Goal: Information Seeking & Learning: Check status

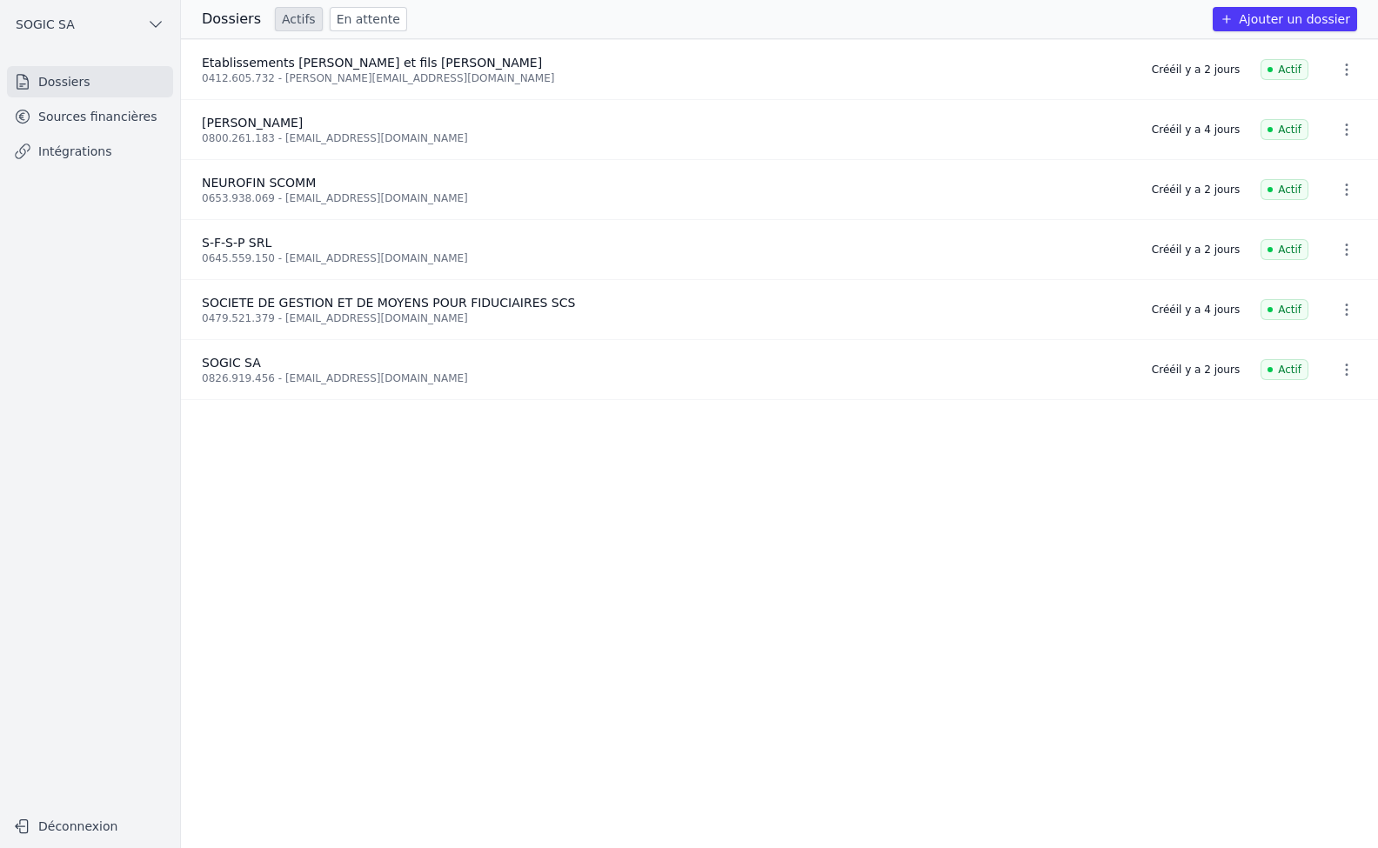
click at [57, 143] on link "Intégrations" at bounding box center [90, 151] width 166 height 31
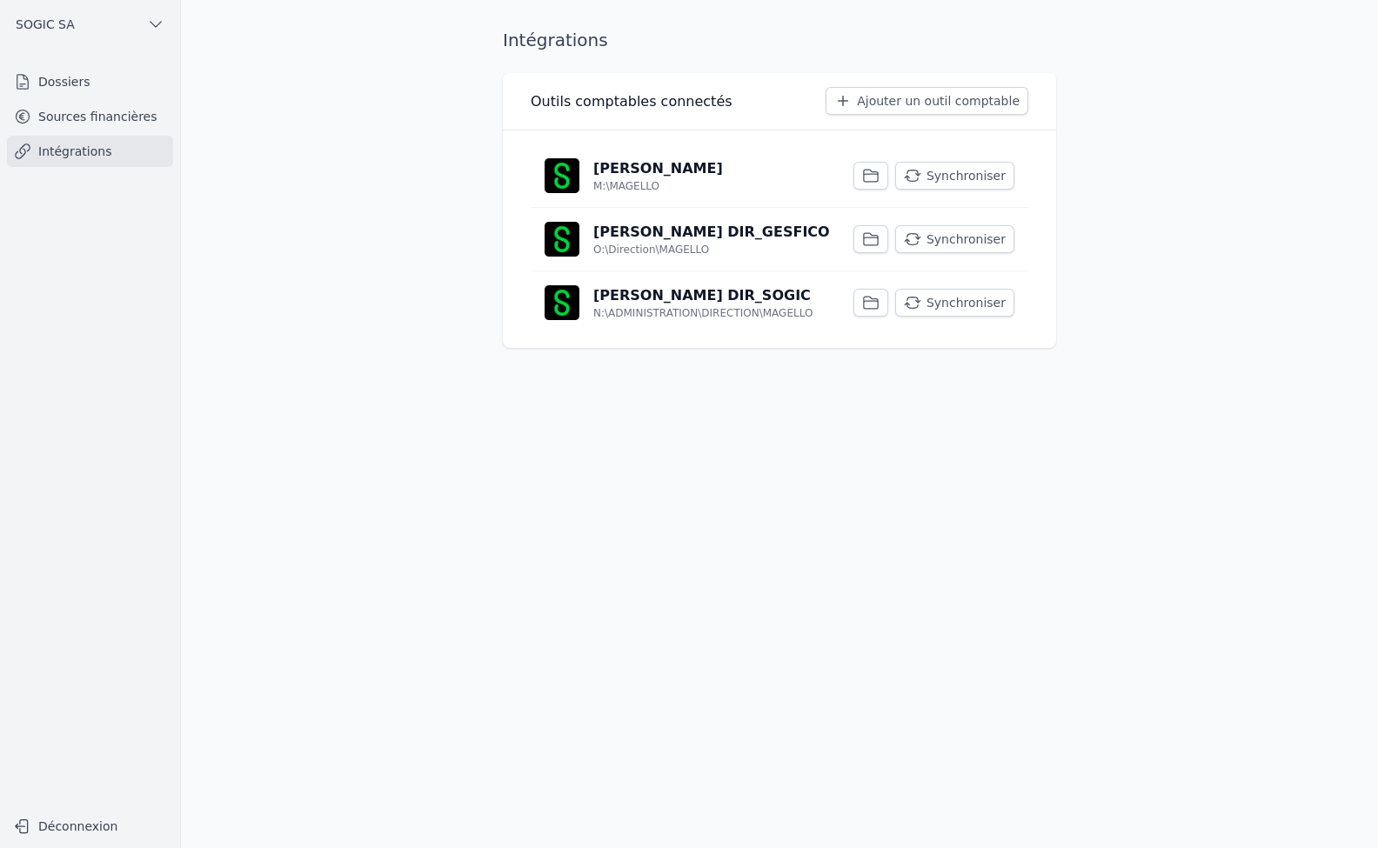
click at [966, 239] on button "Synchroniser" at bounding box center [954, 239] width 119 height 28
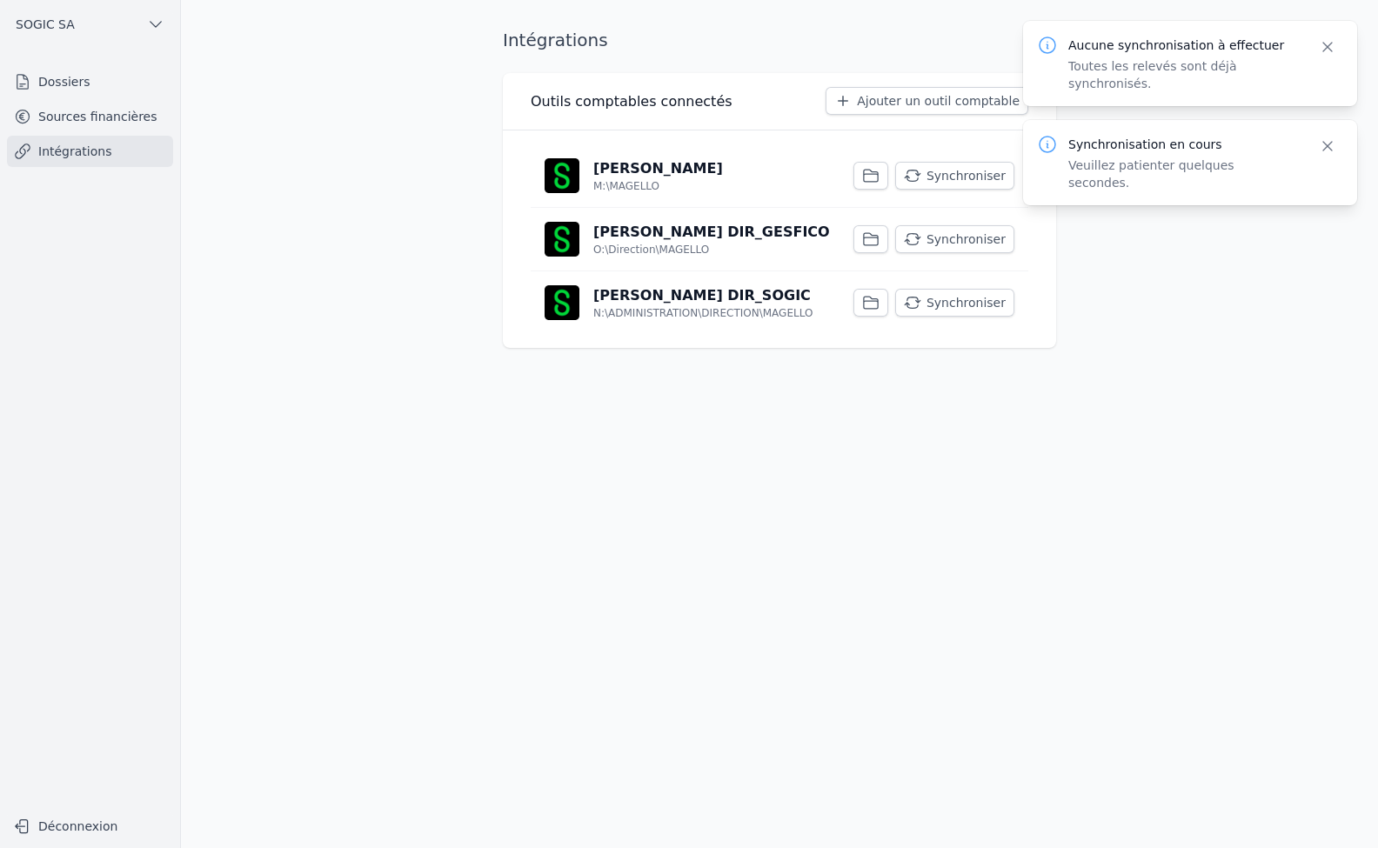
click at [962, 171] on button "Synchroniser" at bounding box center [954, 176] width 119 height 28
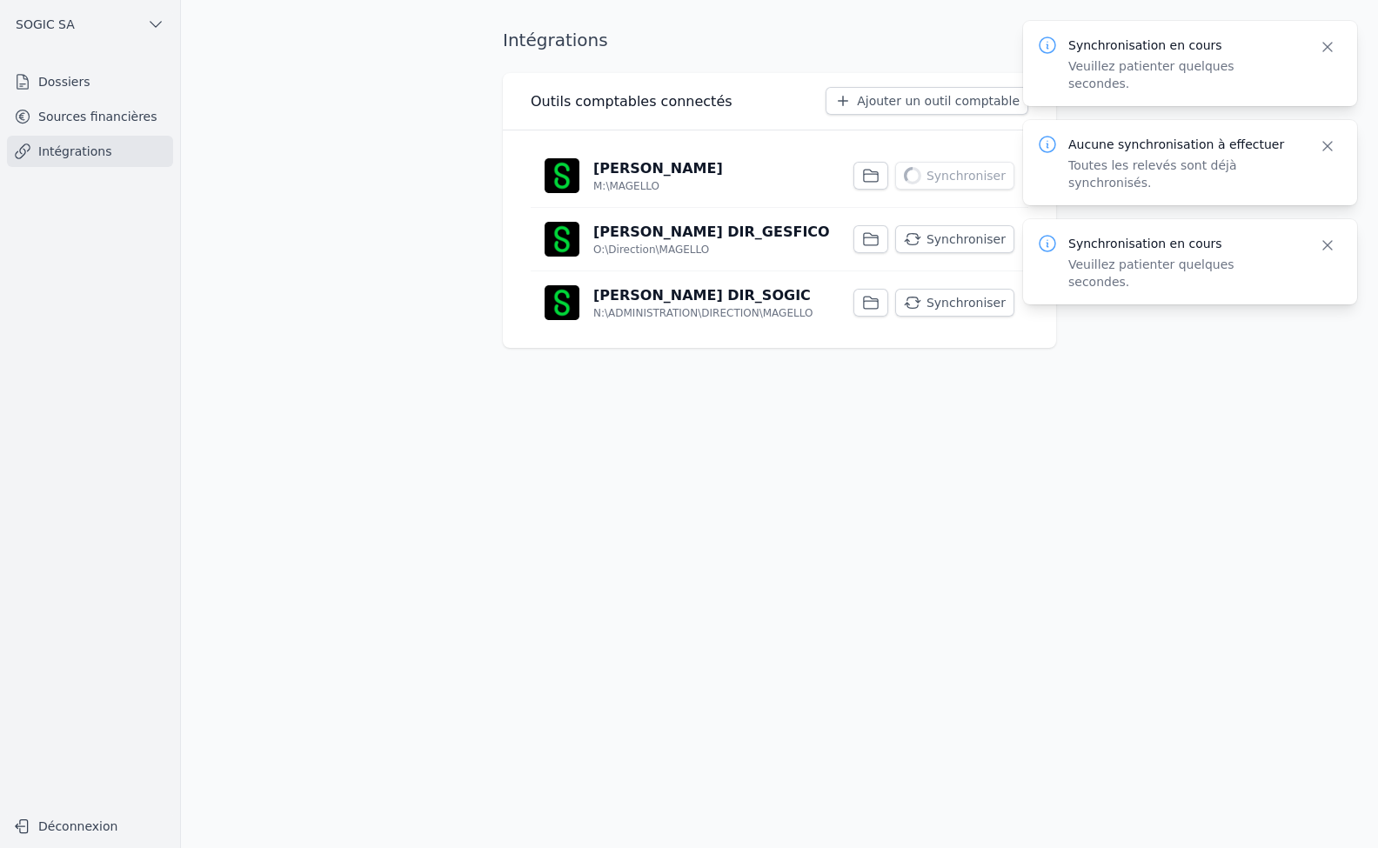
click at [975, 302] on button "Synchroniser" at bounding box center [954, 303] width 119 height 28
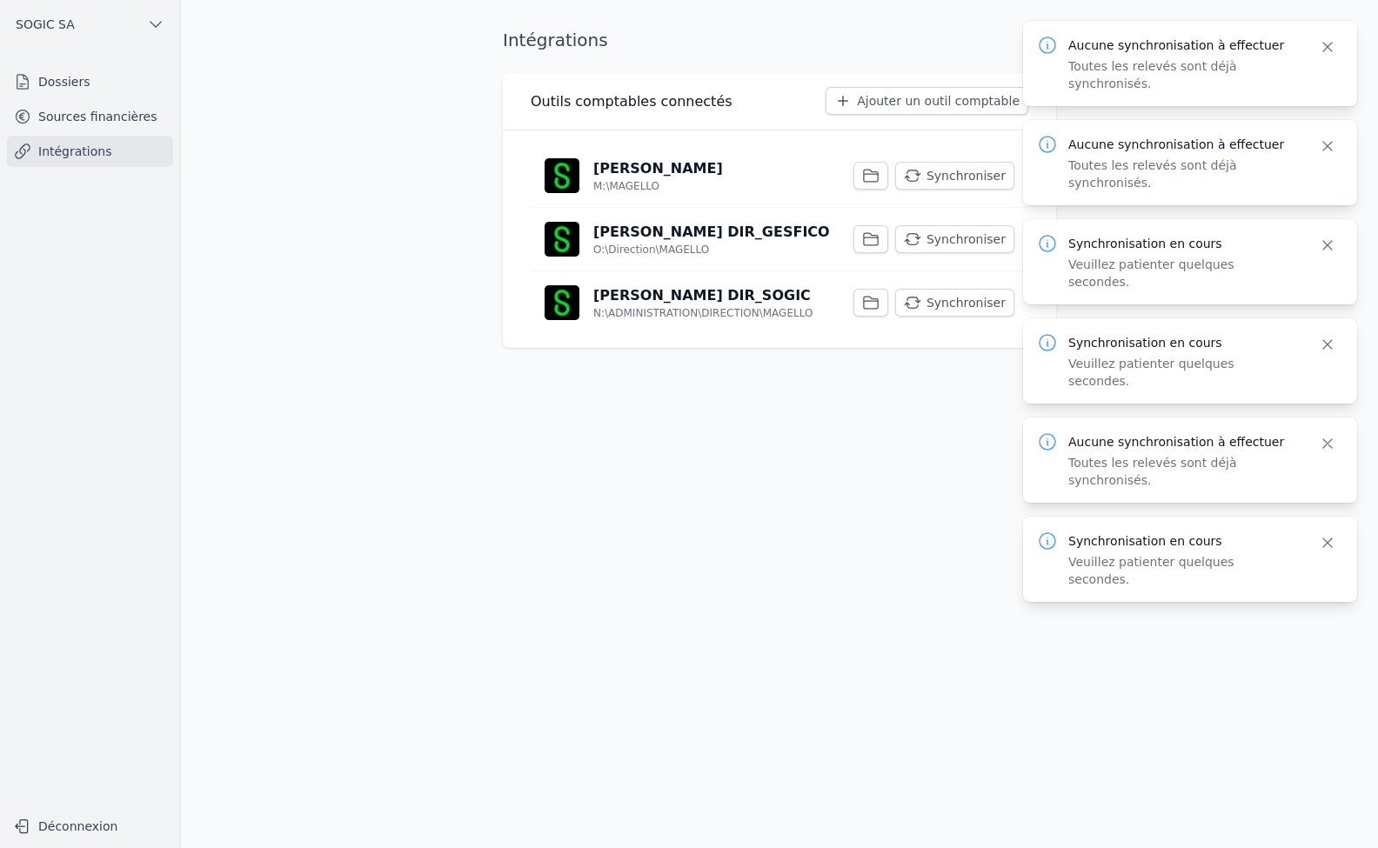
click at [66, 84] on link "Dossiers" at bounding box center [90, 81] width 166 height 31
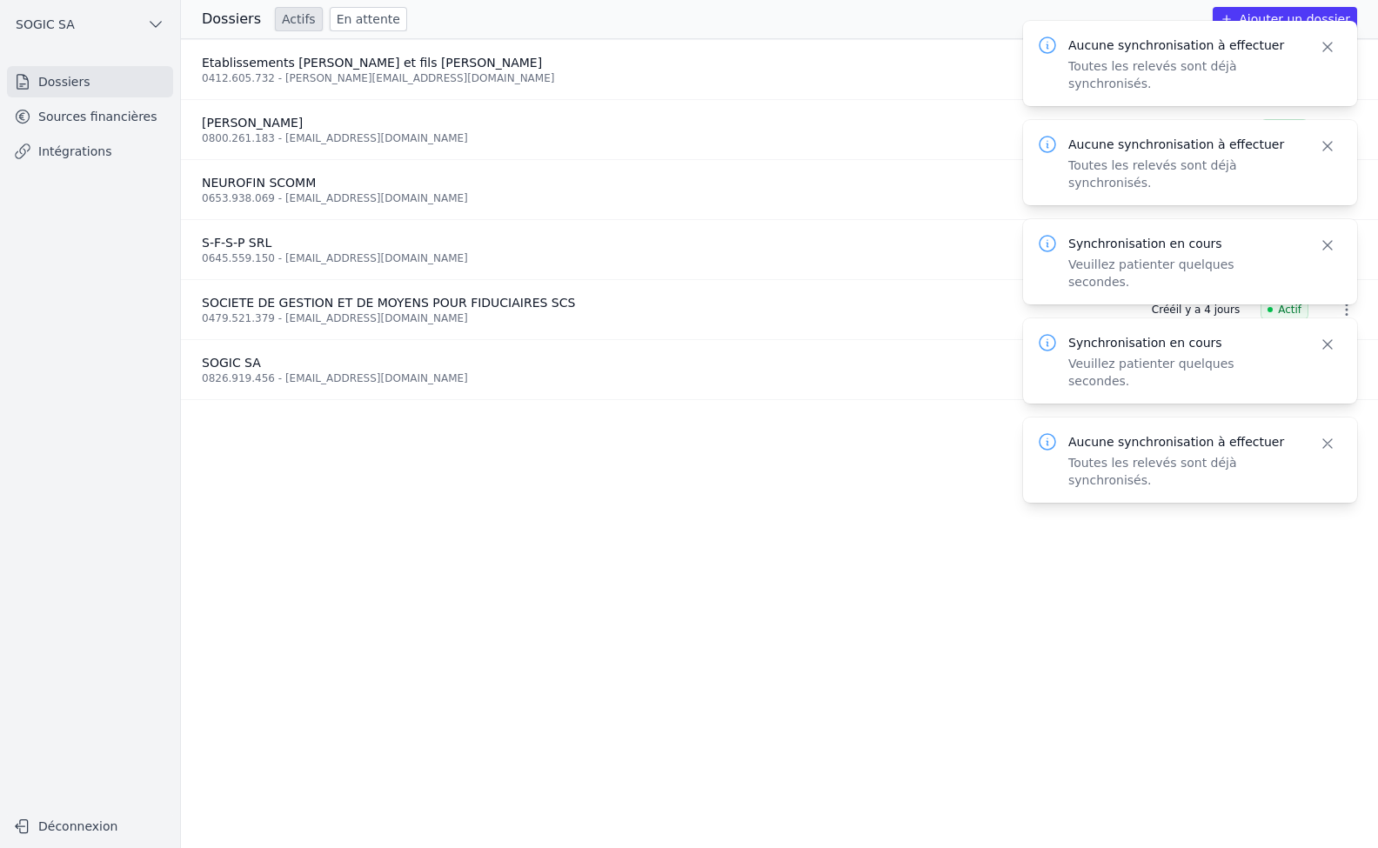
click at [75, 89] on link "Dossiers" at bounding box center [90, 81] width 166 height 31
click at [84, 107] on link "Sources financières" at bounding box center [90, 116] width 166 height 31
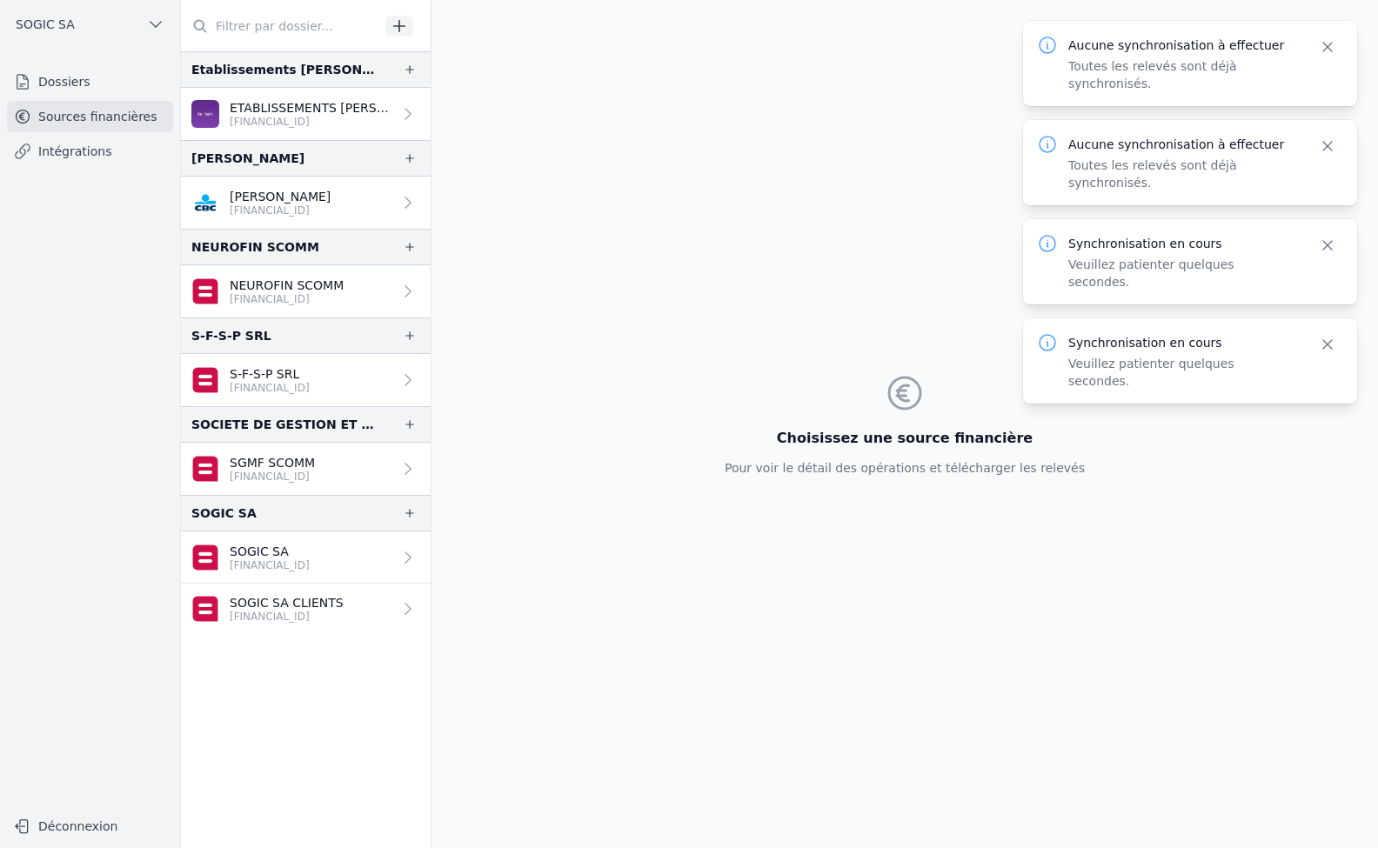
click at [142, 22] on button "SOGIC SA" at bounding box center [90, 24] width 166 height 28
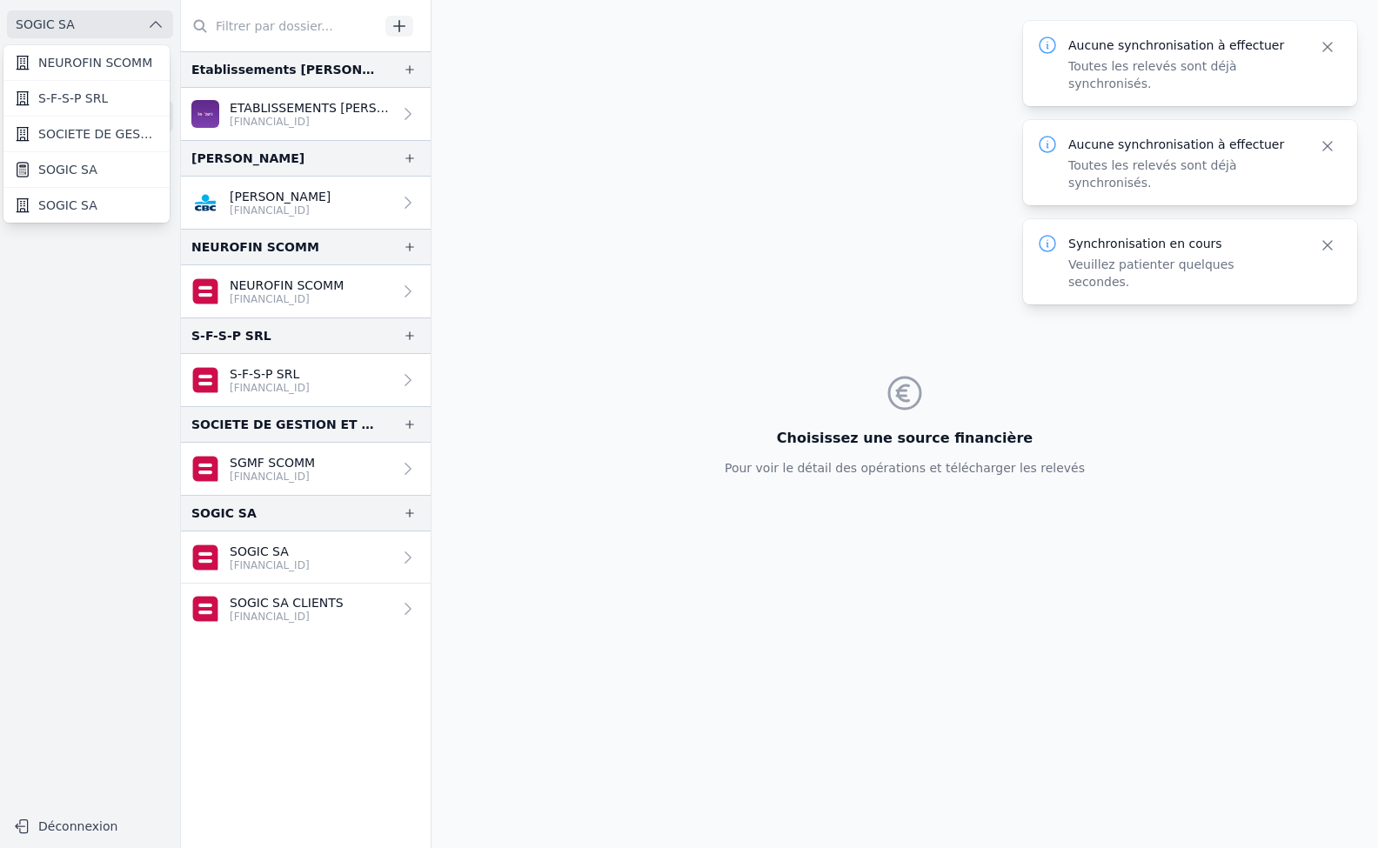
click at [85, 208] on span "SOGIC SA" at bounding box center [67, 205] width 59 height 17
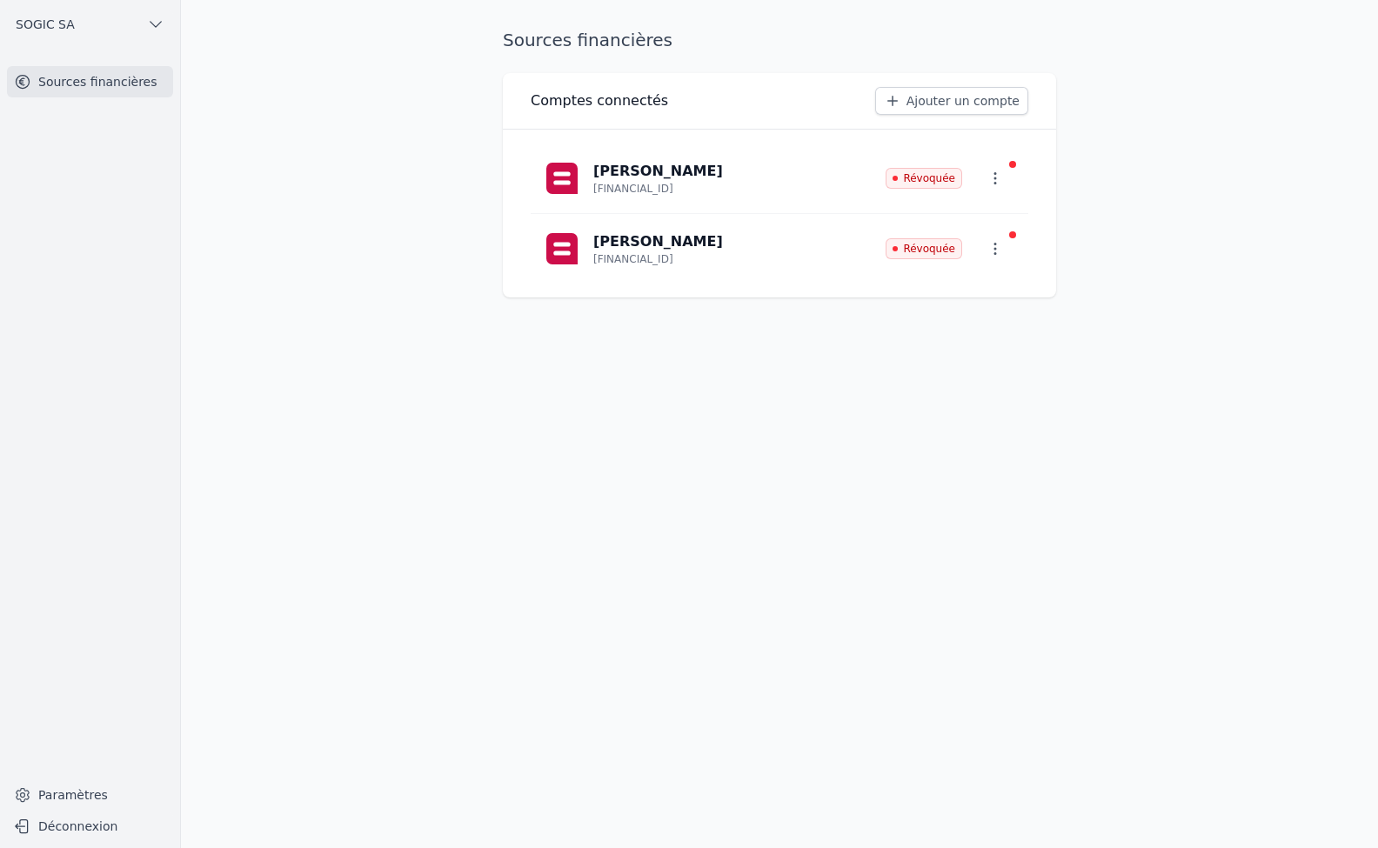
click at [1012, 174] on button "button" at bounding box center [995, 178] width 38 height 31
click at [986, 216] on span "Paramètres" at bounding box center [982, 218] width 70 height 17
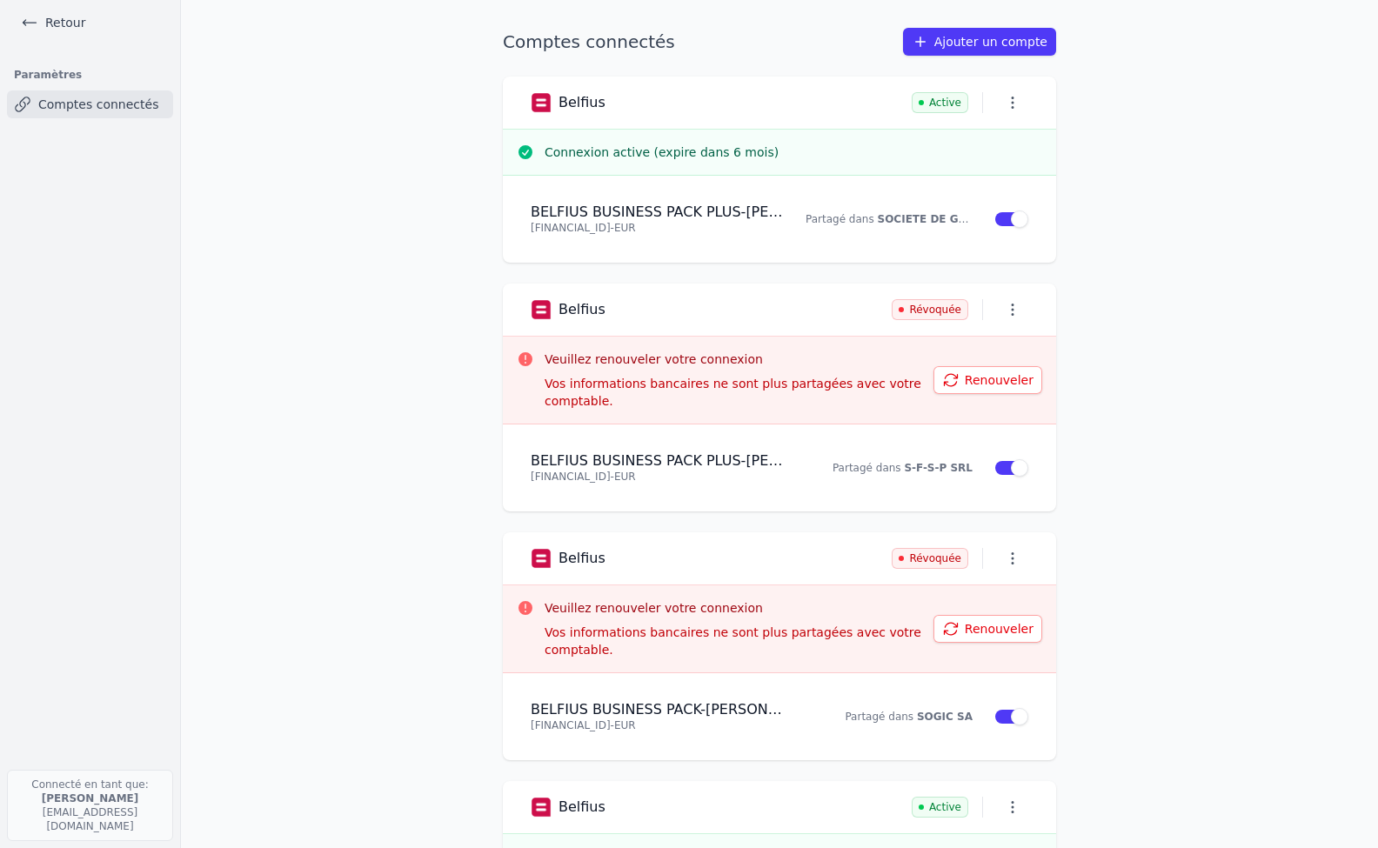
click at [1000, 374] on button "Renouveler" at bounding box center [987, 380] width 109 height 28
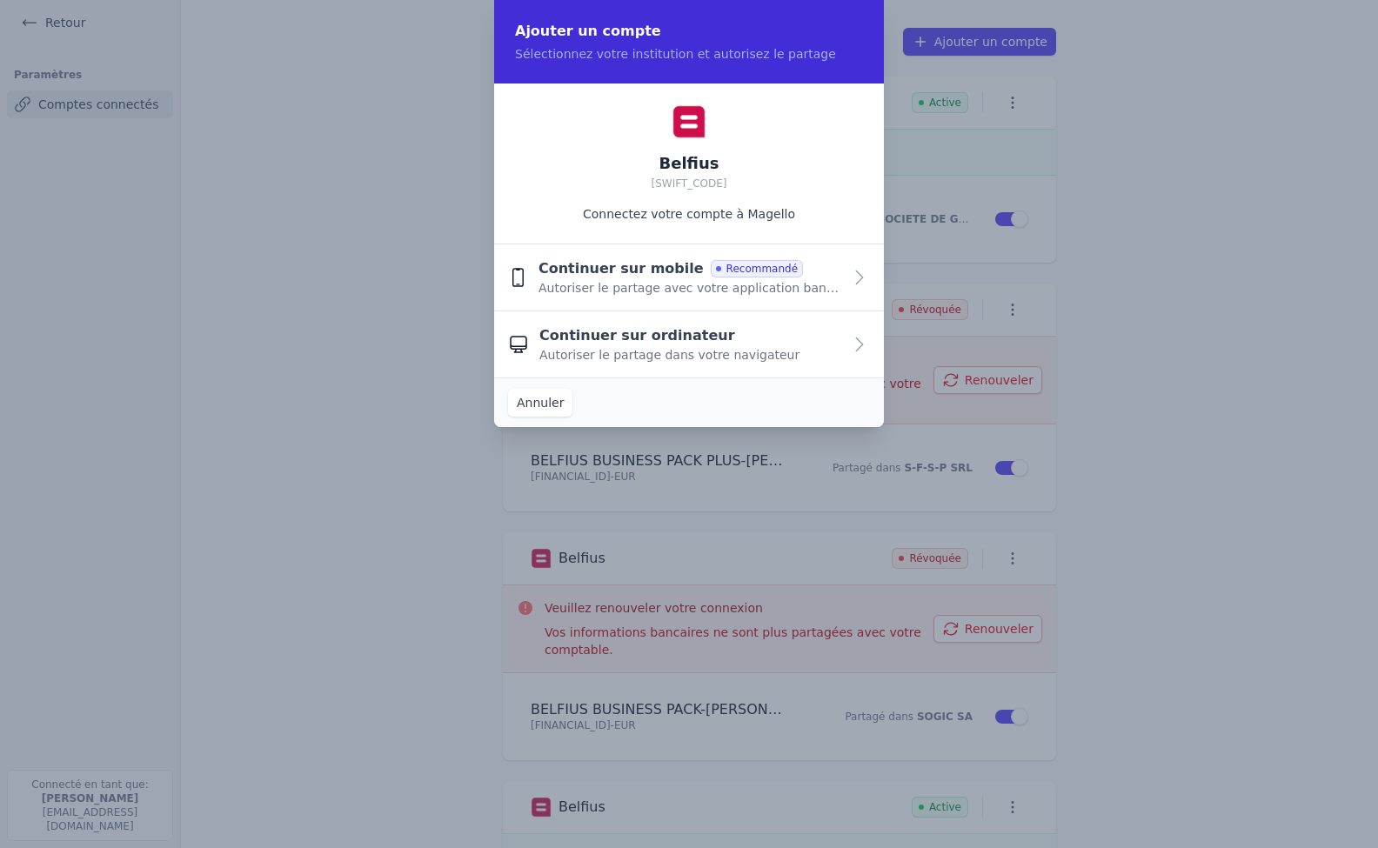
click at [678, 283] on span "Autoriser le partage avec votre application bancaire" at bounding box center [690, 287] width 304 height 17
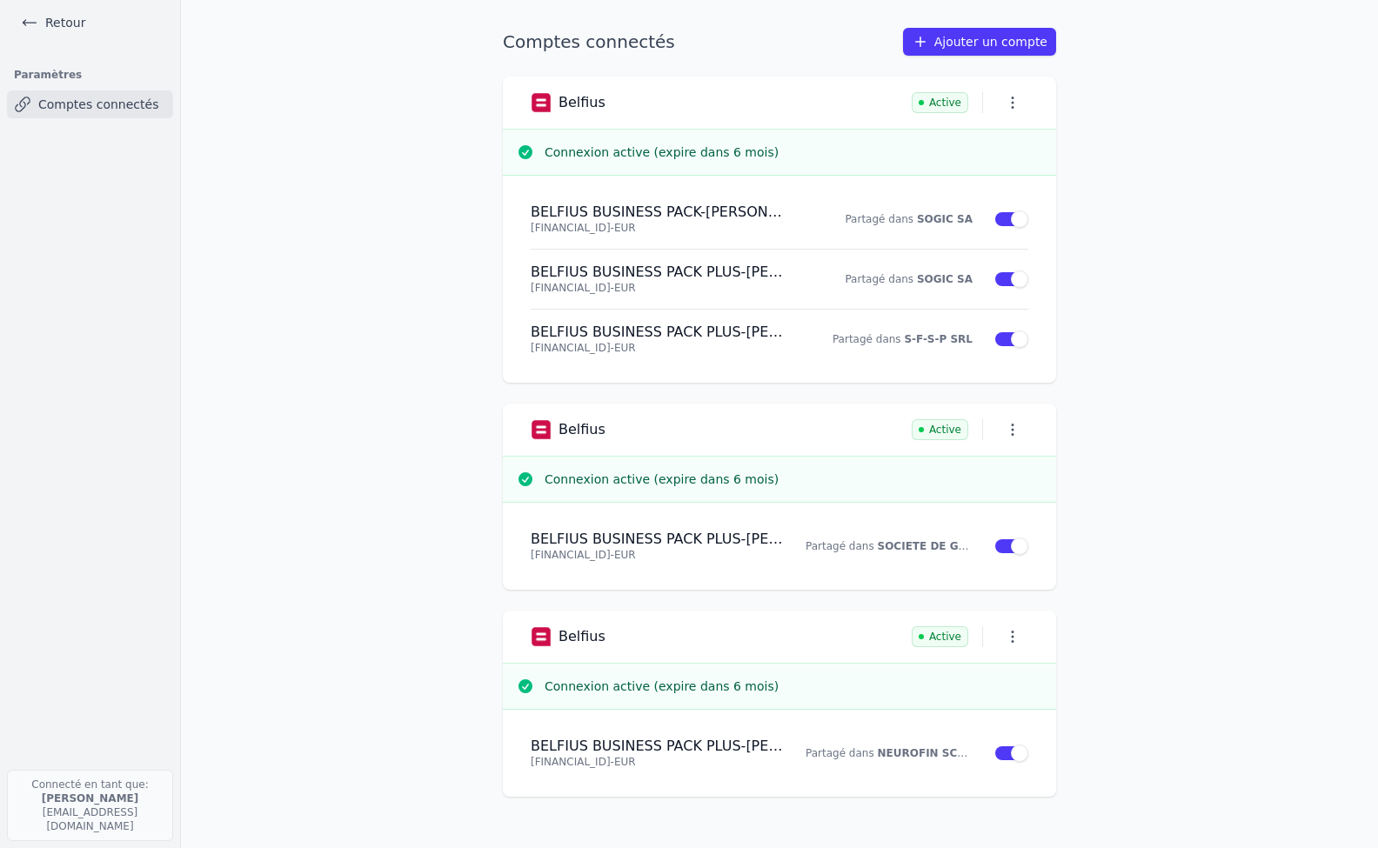
click at [52, 24] on link "Retour" at bounding box center [53, 22] width 78 height 24
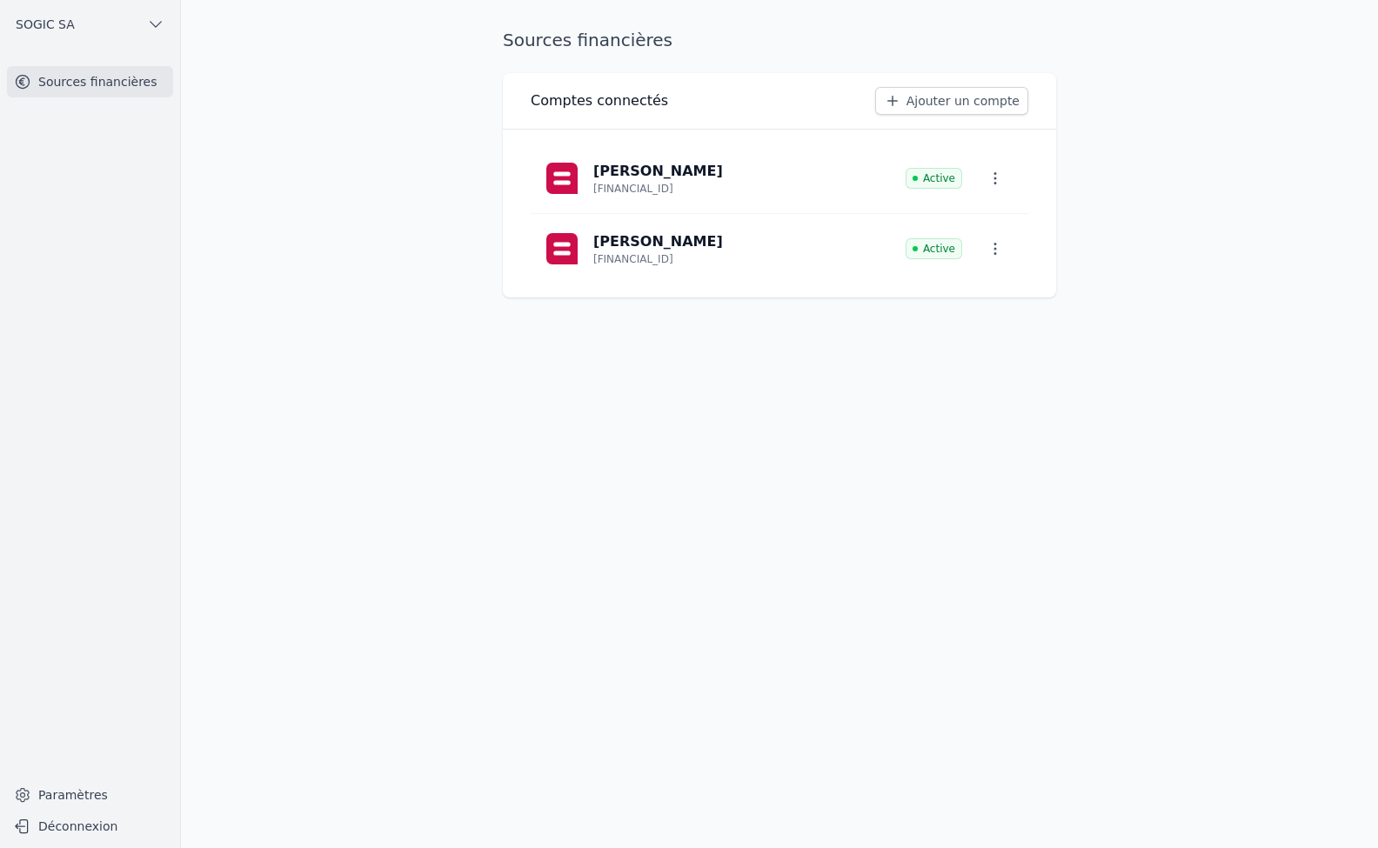
click at [58, 26] on span "SOGIC SA" at bounding box center [45, 24] width 59 height 17
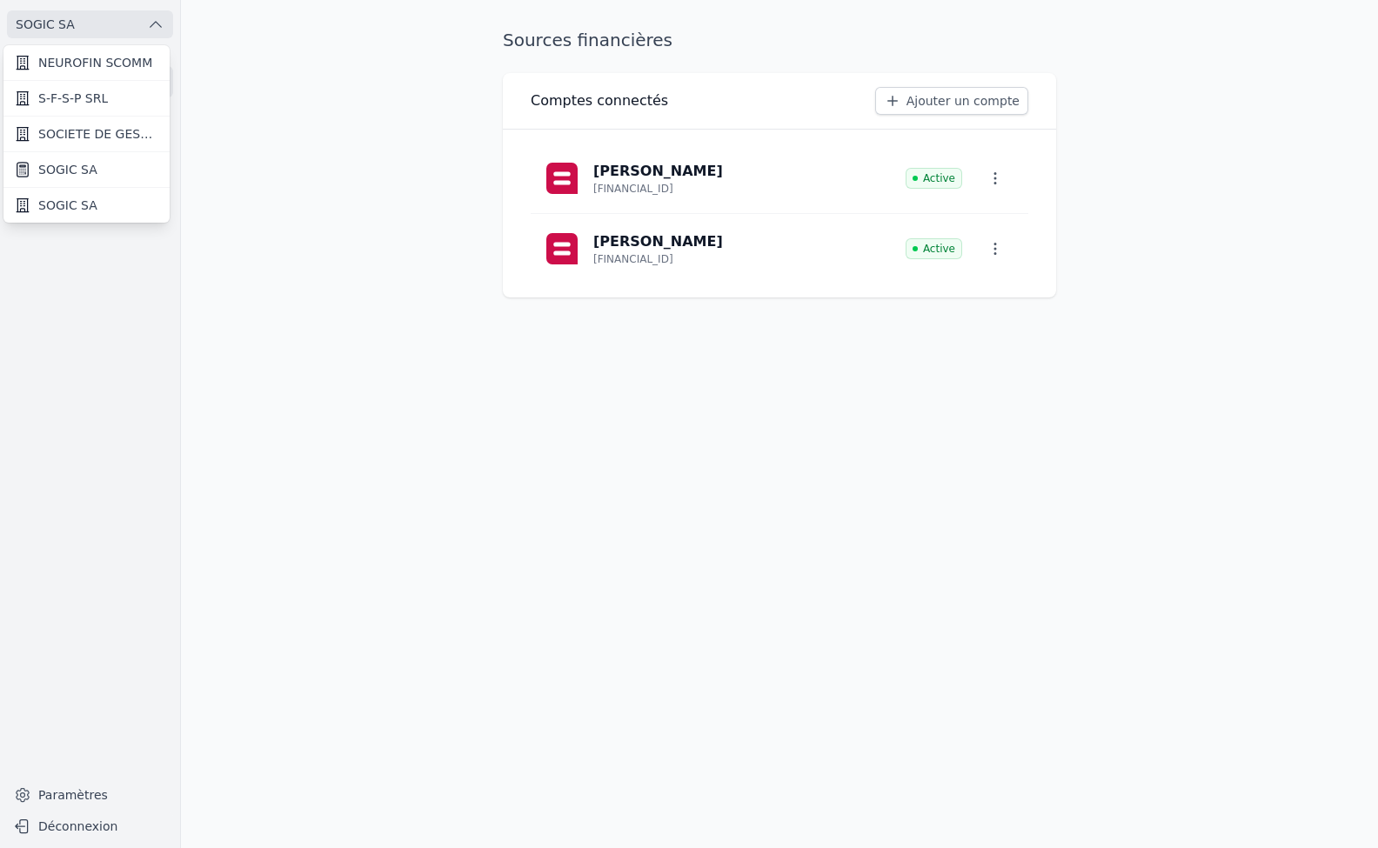
click at [75, 173] on span "SOGIC SA" at bounding box center [67, 169] width 59 height 17
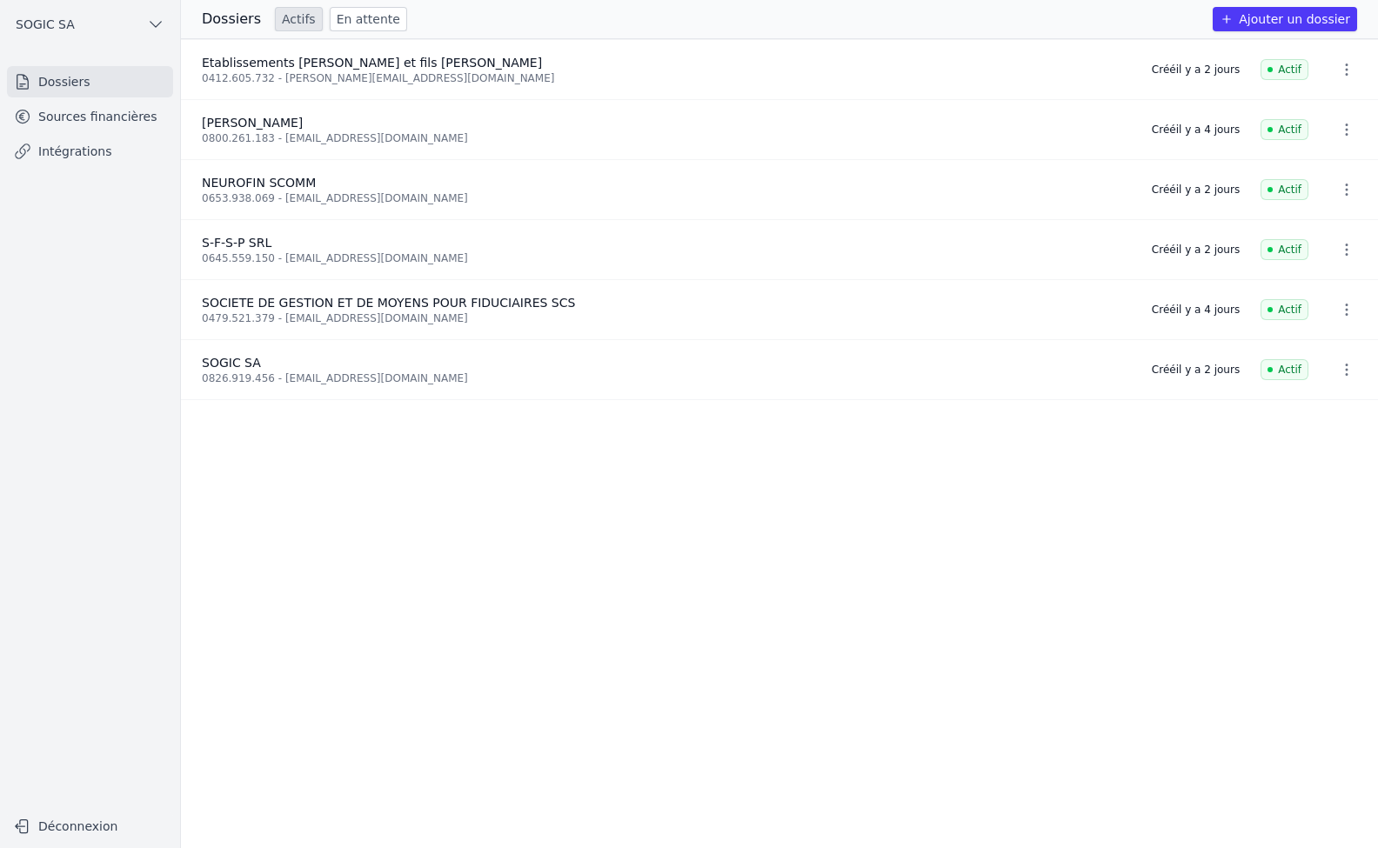
click at [71, 152] on link "Intégrations" at bounding box center [90, 151] width 166 height 31
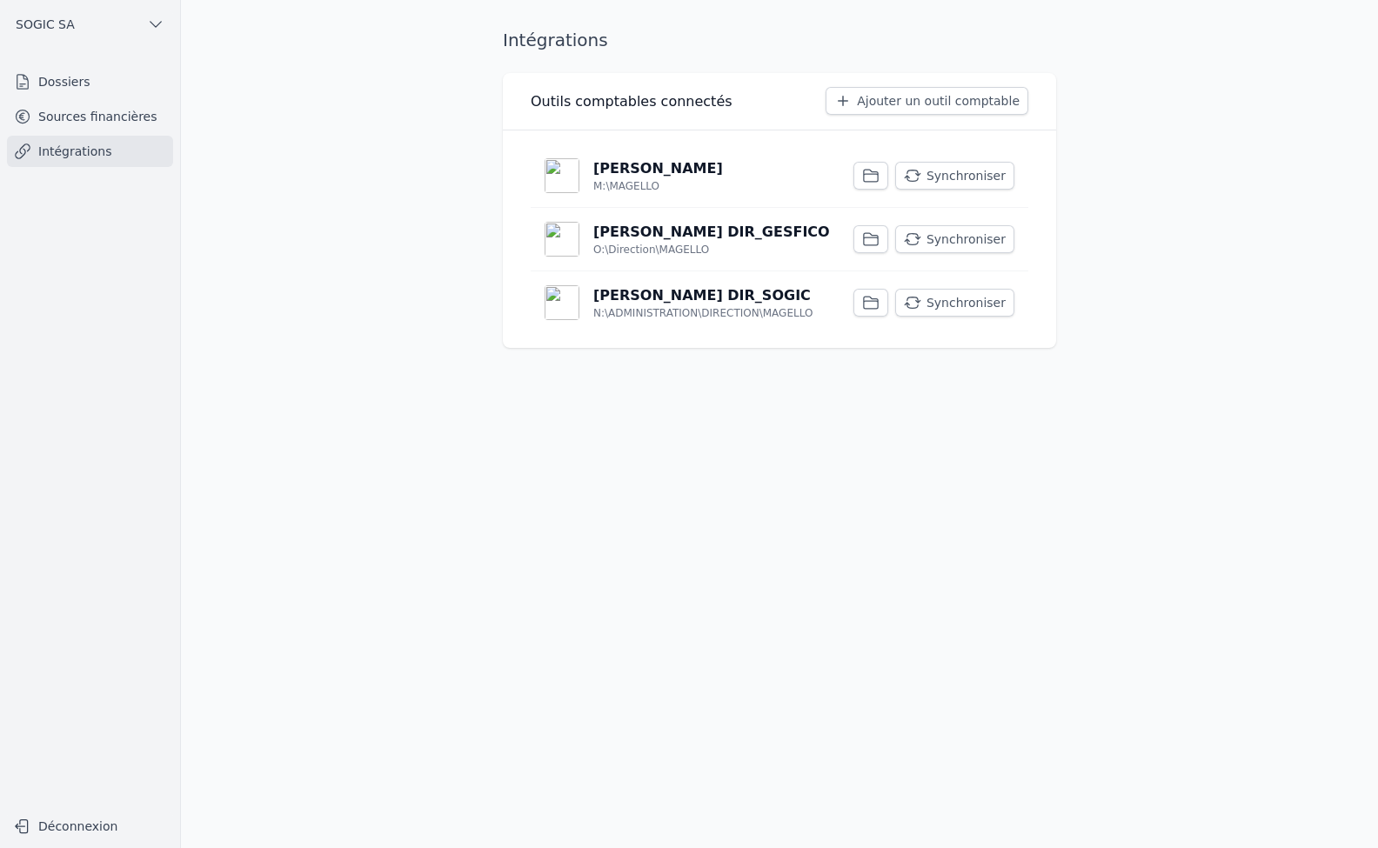
click at [625, 299] on p "[PERSON_NAME] DIR_SOGIC" at bounding box center [701, 295] width 217 height 21
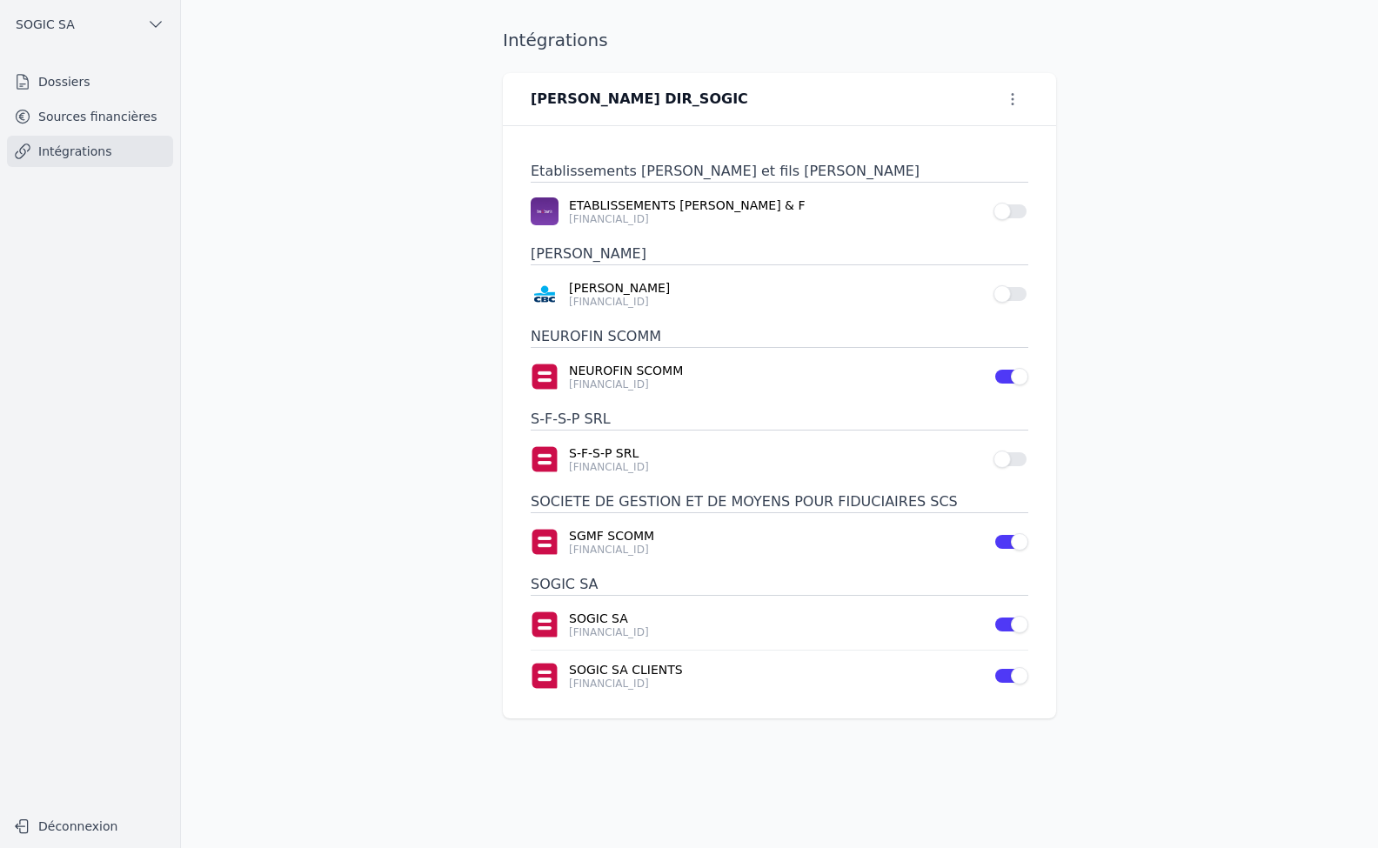
click at [45, 24] on span "SOGIC SA" at bounding box center [45, 24] width 59 height 17
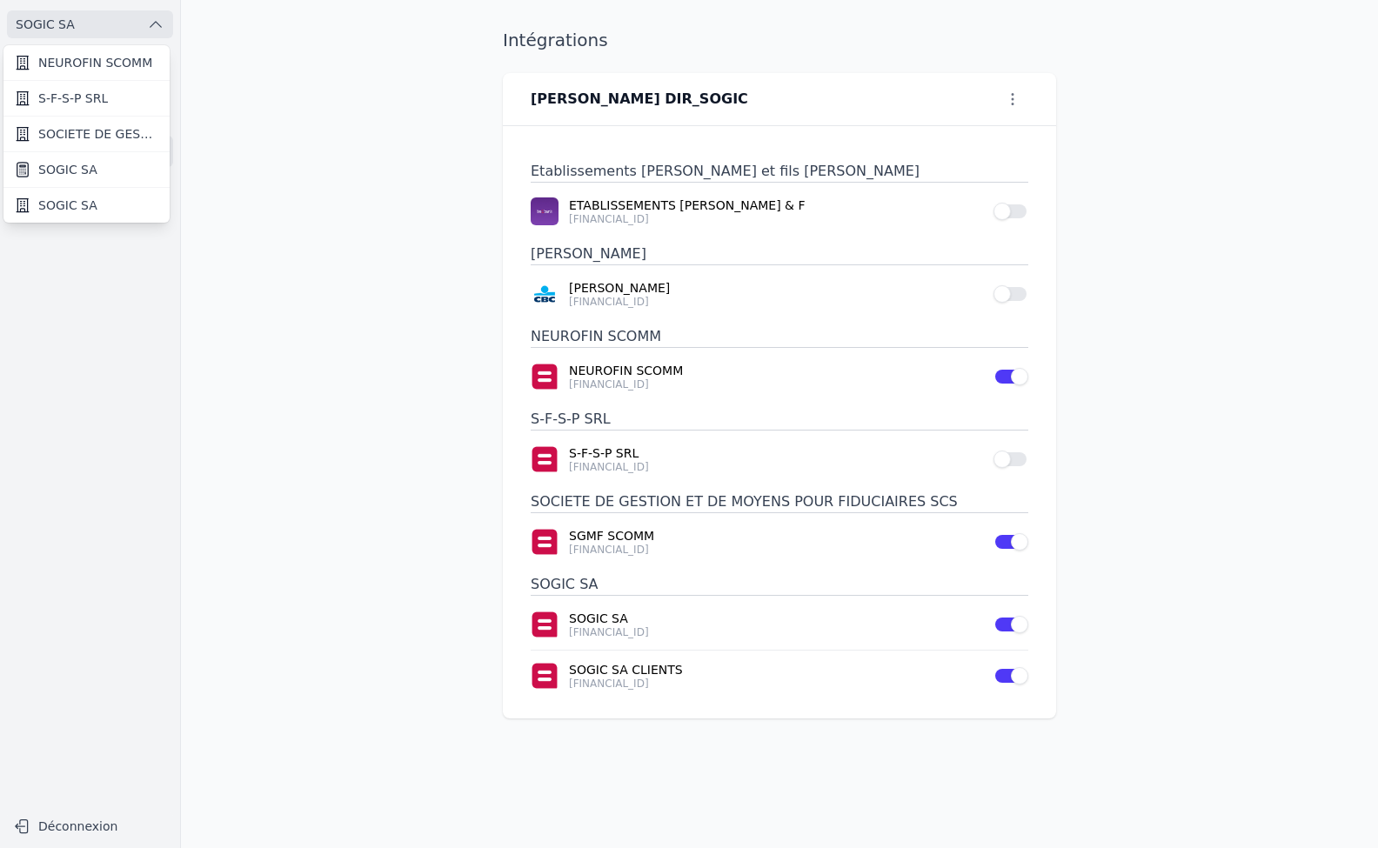
click at [362, 182] on div at bounding box center [689, 424] width 1378 height 848
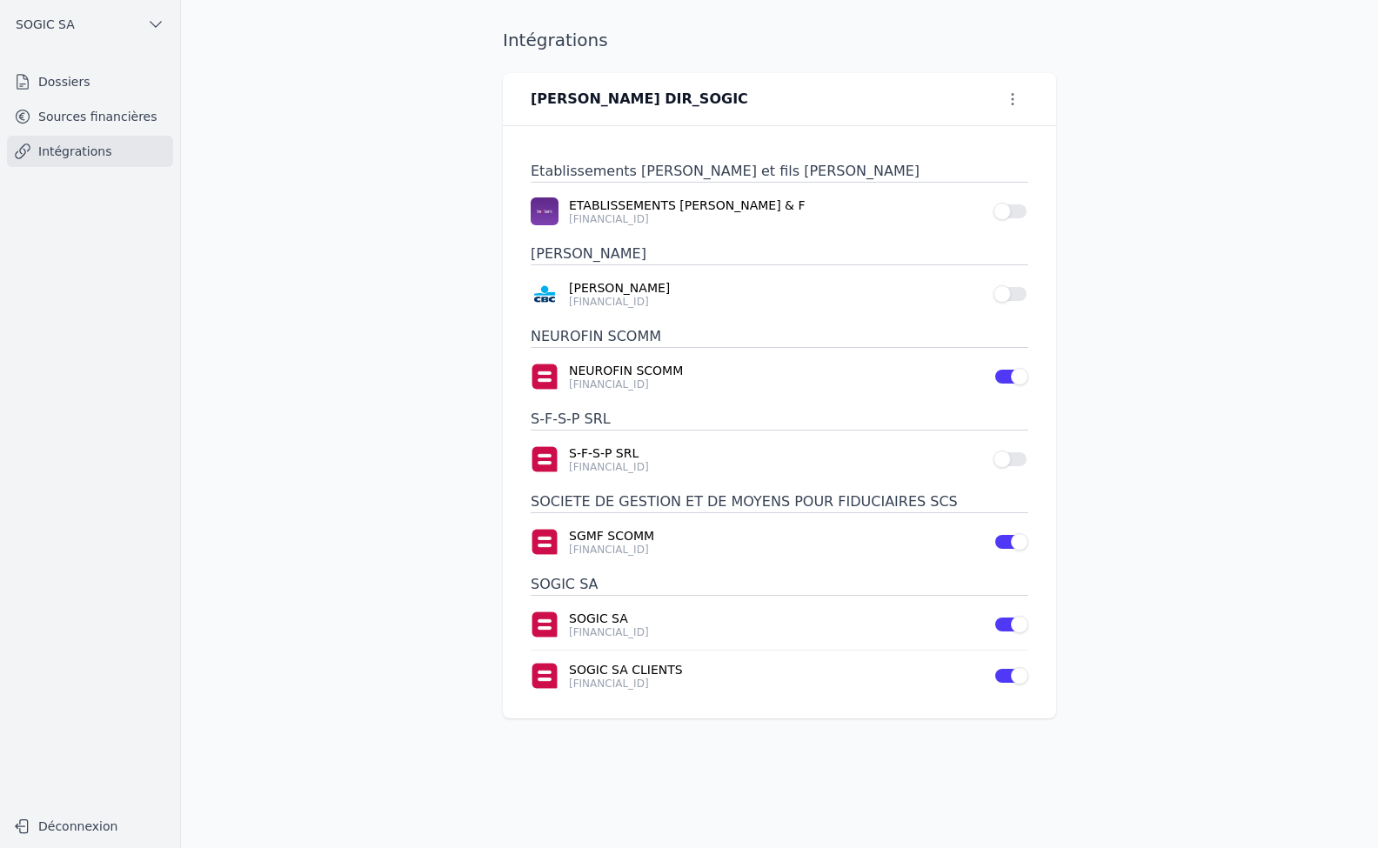
click at [92, 150] on link "Intégrations" at bounding box center [90, 151] width 166 height 31
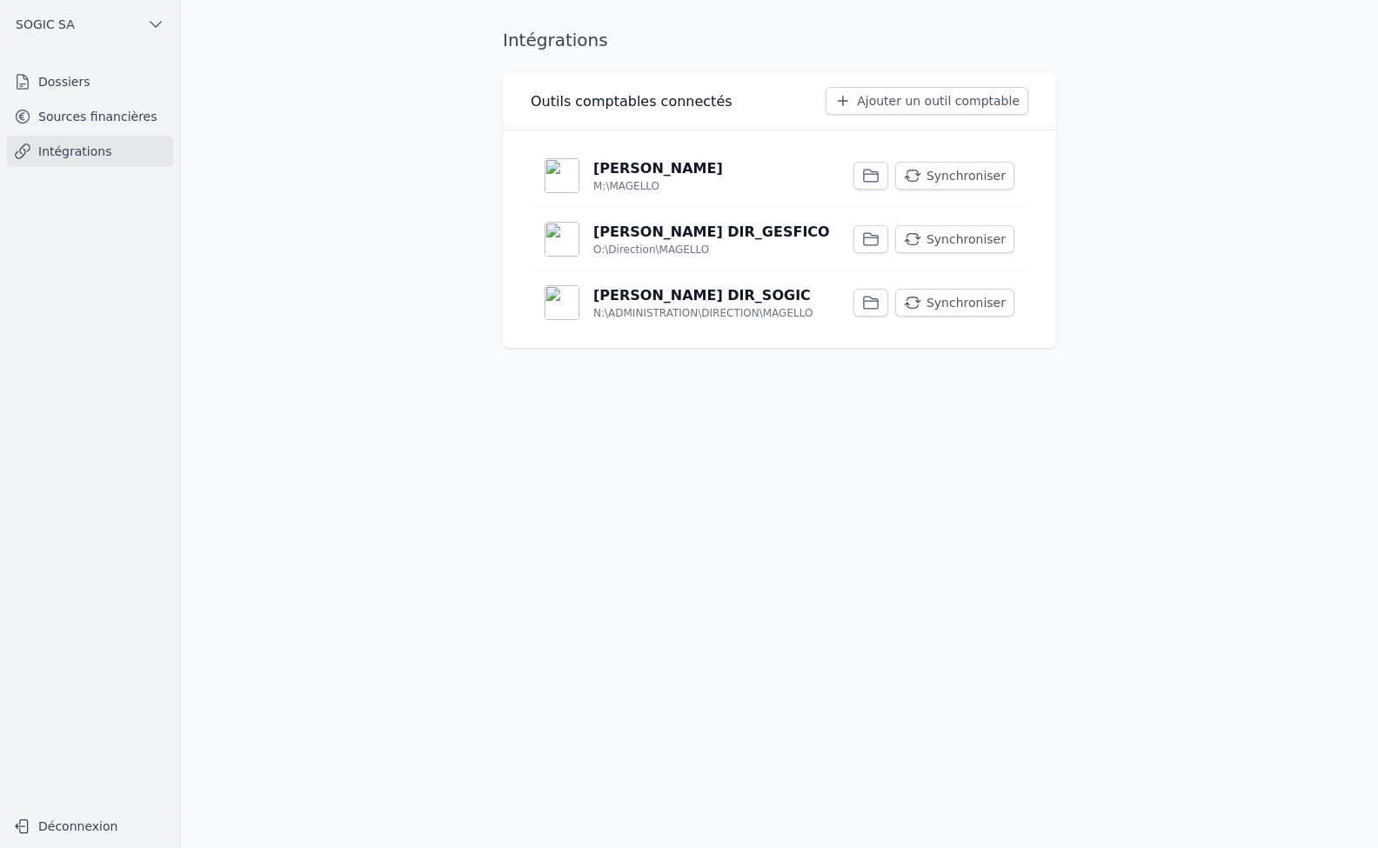
click at [621, 234] on p "[PERSON_NAME] DIR_GESFICO" at bounding box center [711, 232] width 237 height 21
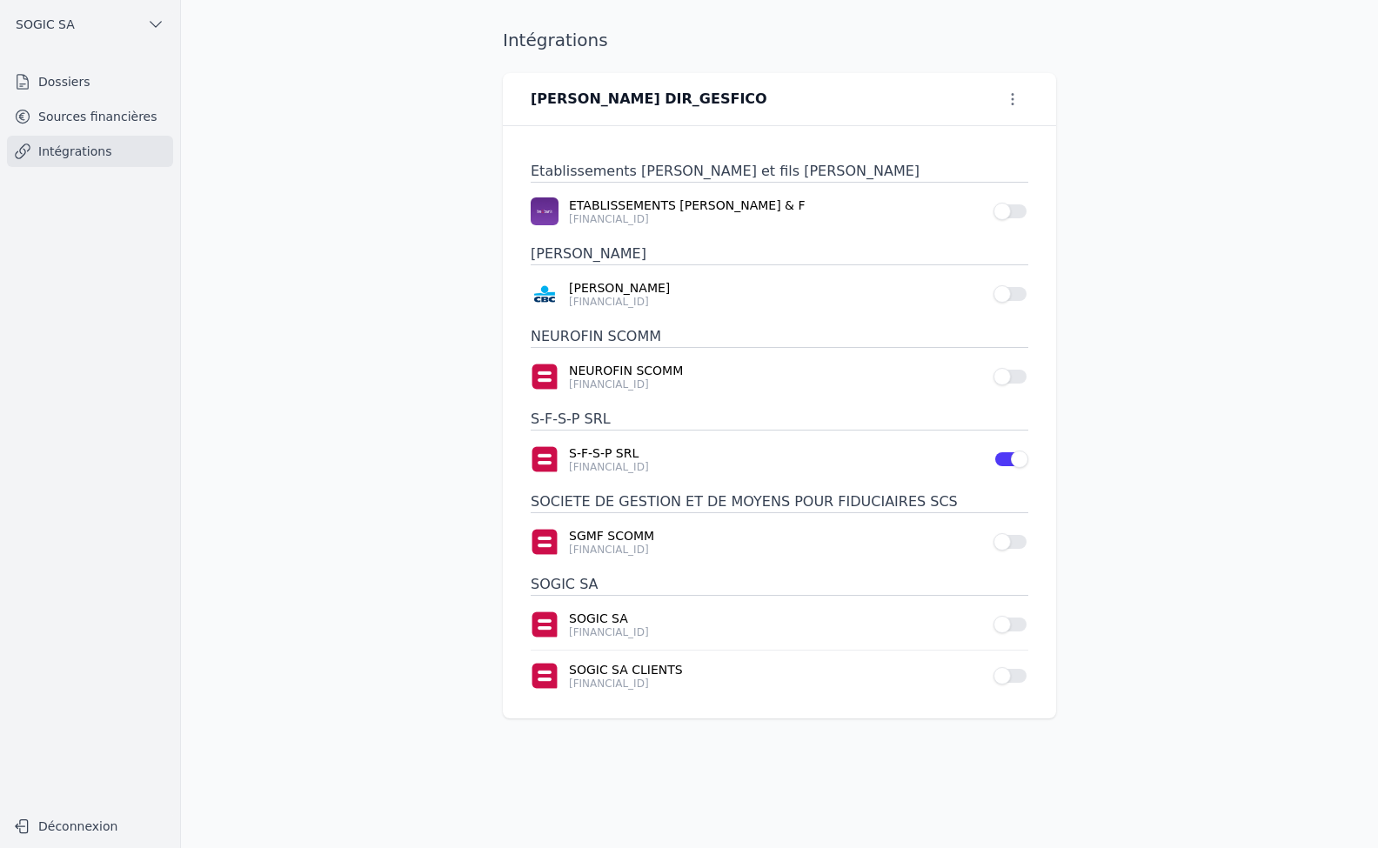
click at [71, 152] on link "Intégrations" at bounding box center [90, 151] width 166 height 31
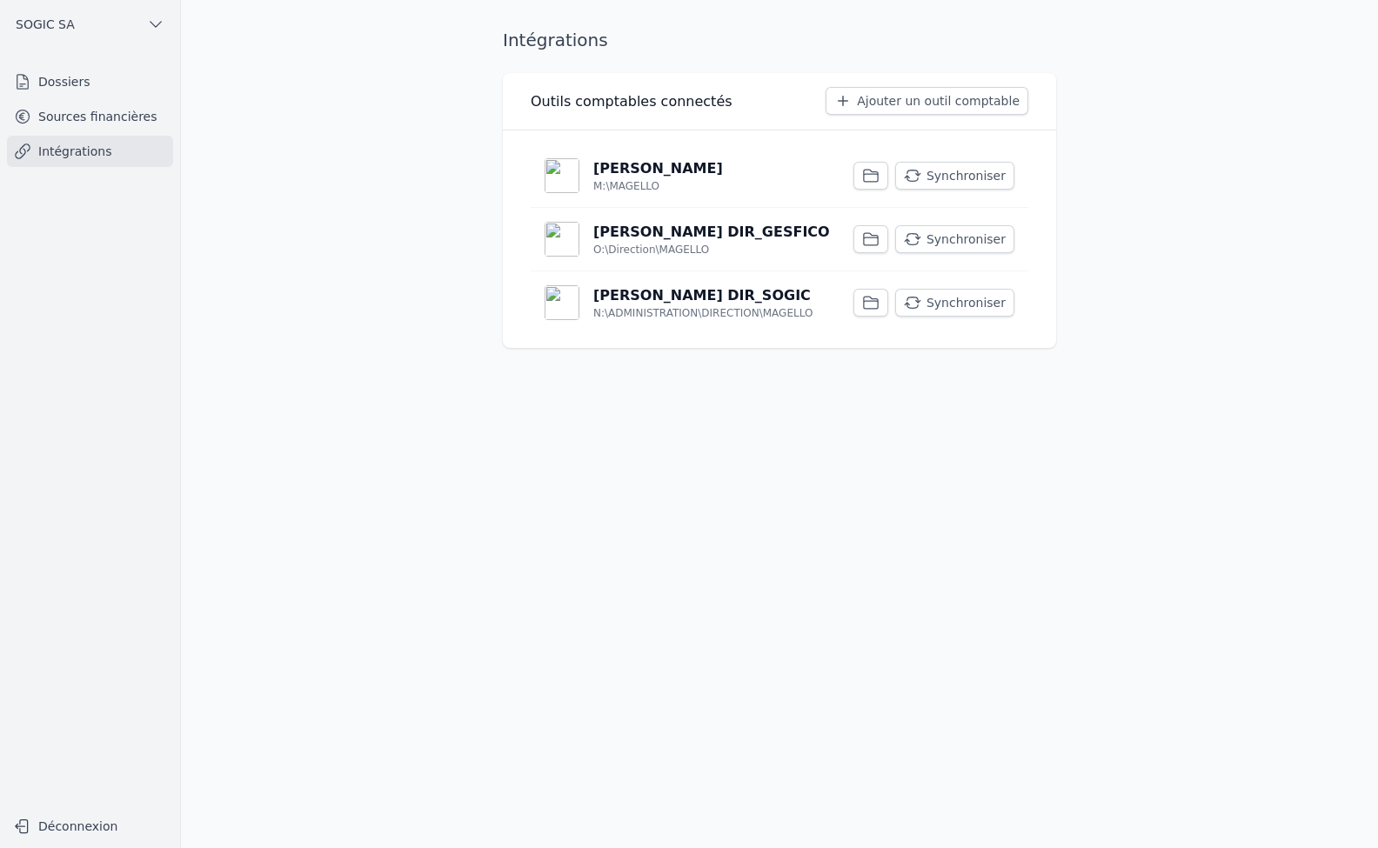
click at [651, 175] on p "[PERSON_NAME]" at bounding box center [658, 168] width 130 height 21
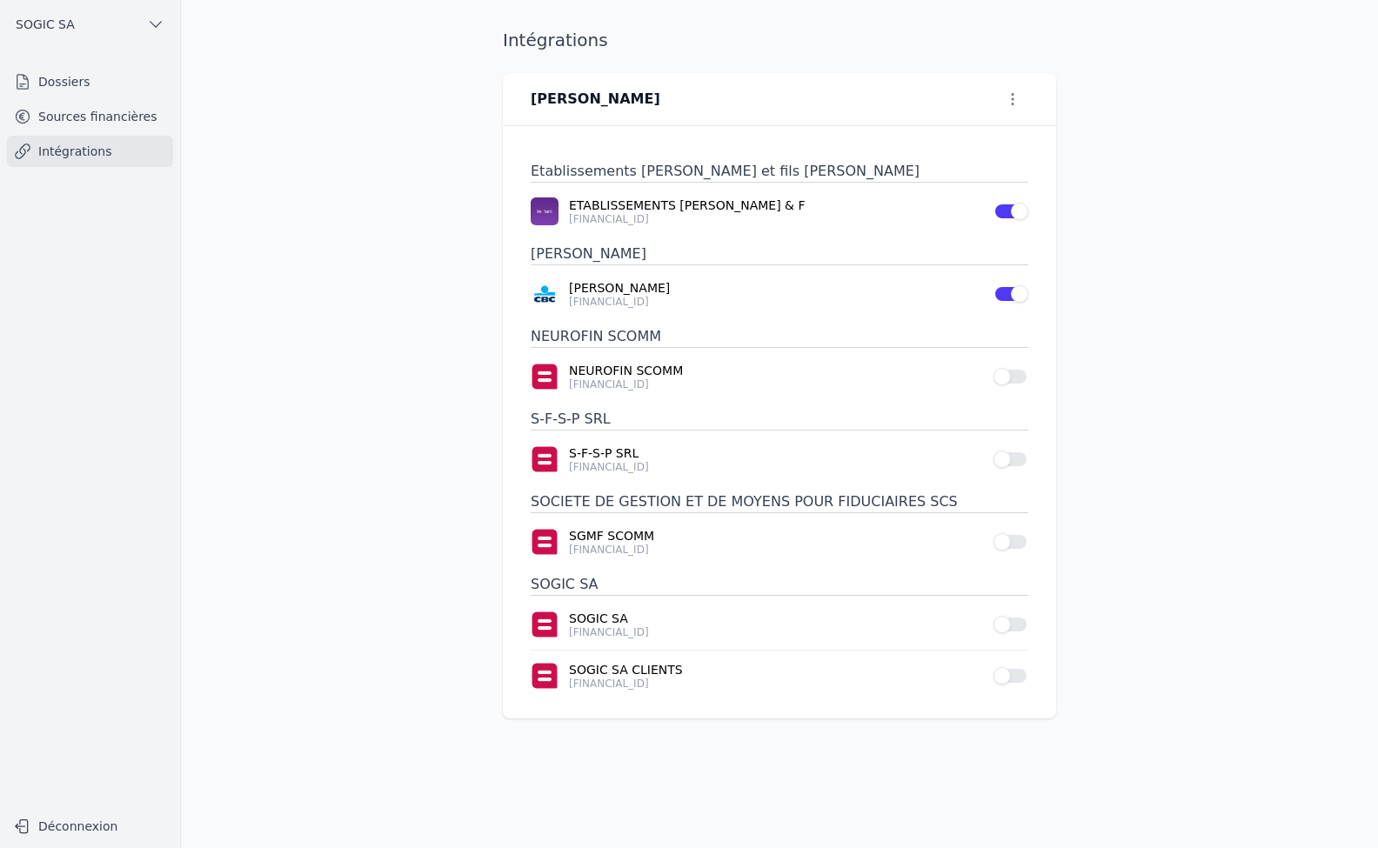
click at [77, 148] on link "Intégrations" at bounding box center [90, 151] width 166 height 31
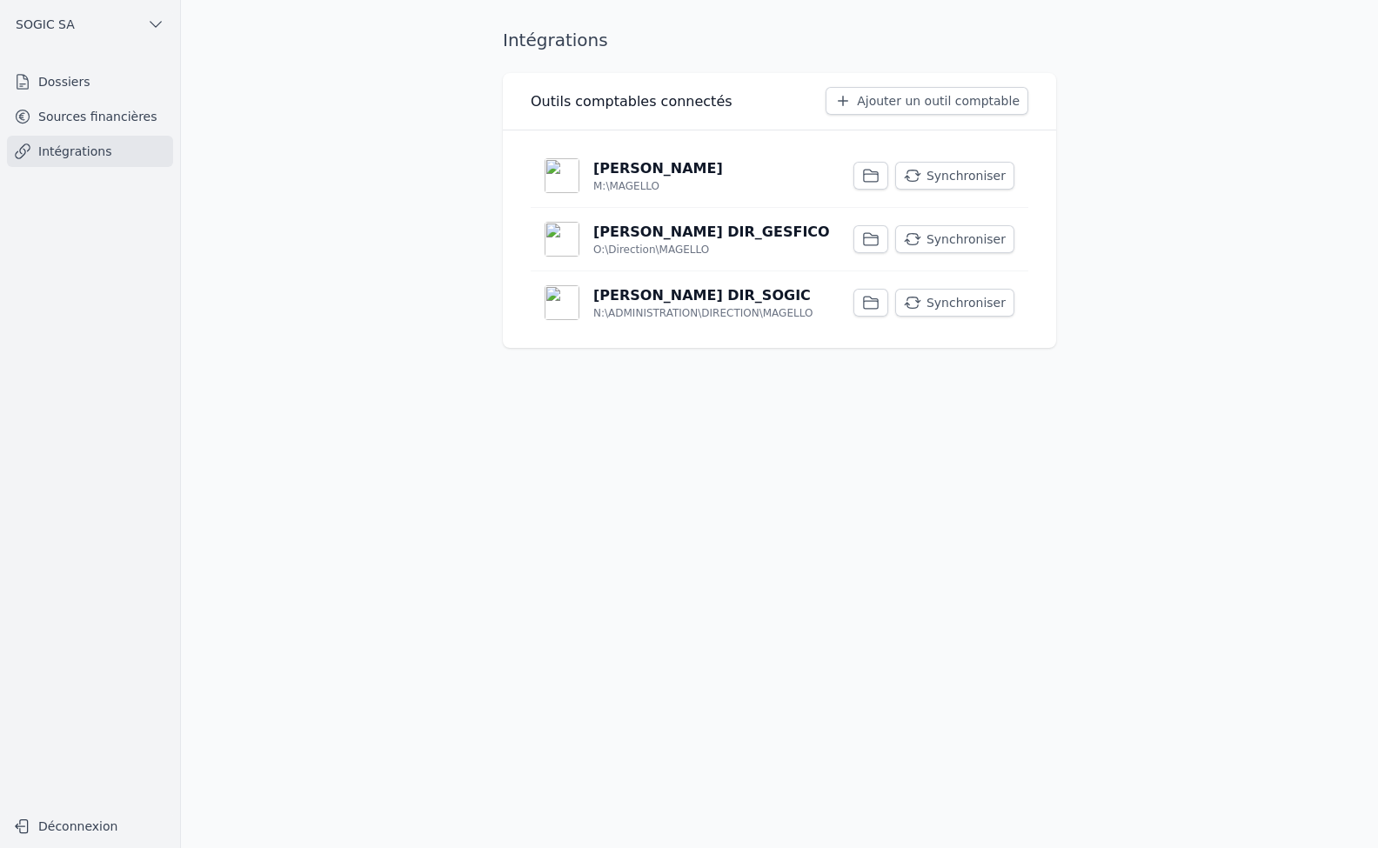
click at [972, 303] on button "Synchroniser" at bounding box center [954, 303] width 119 height 28
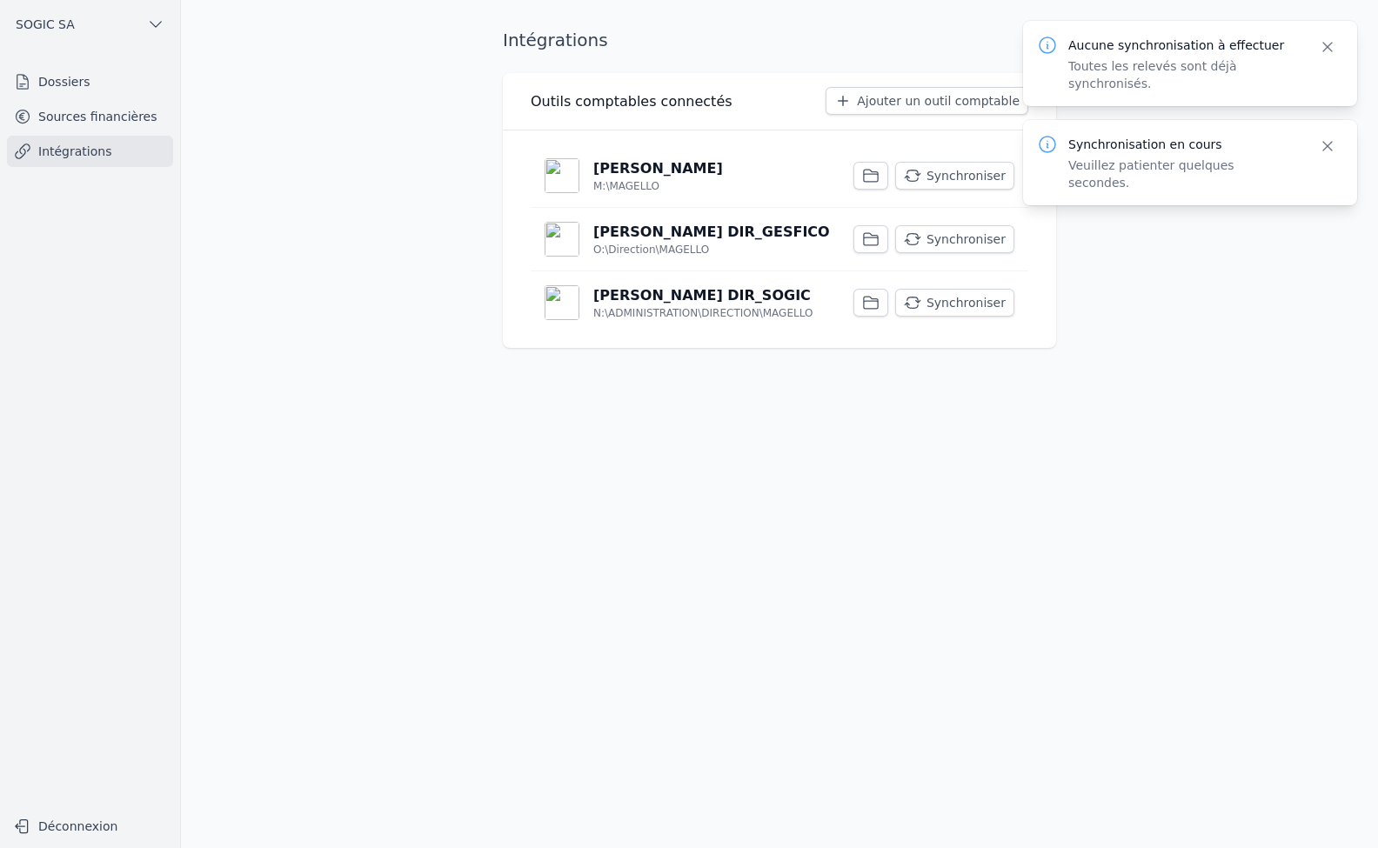
click at [78, 118] on link "Sources financières" at bounding box center [90, 116] width 166 height 31
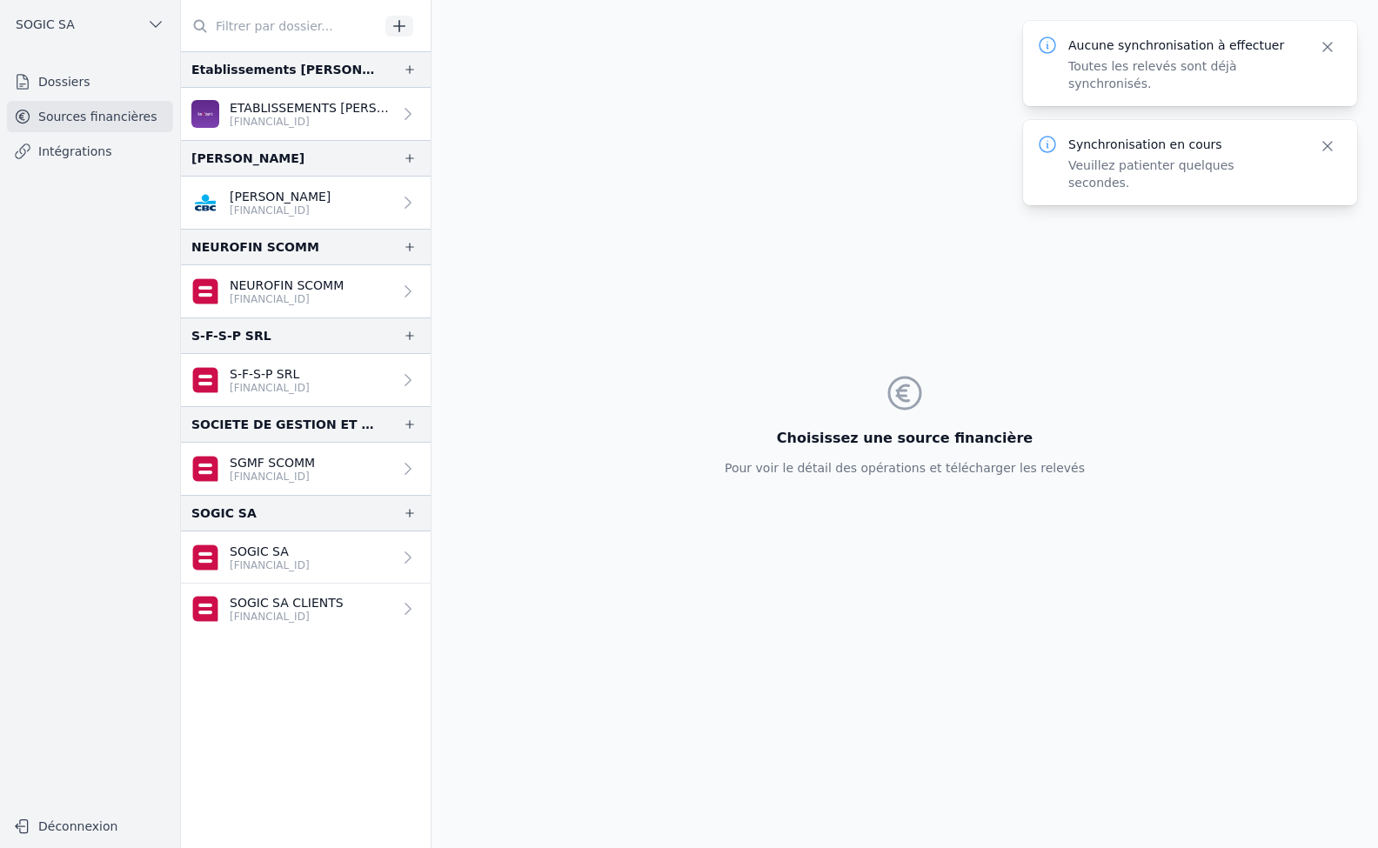
click at [268, 558] on p "SOGIC SA" at bounding box center [270, 551] width 80 height 17
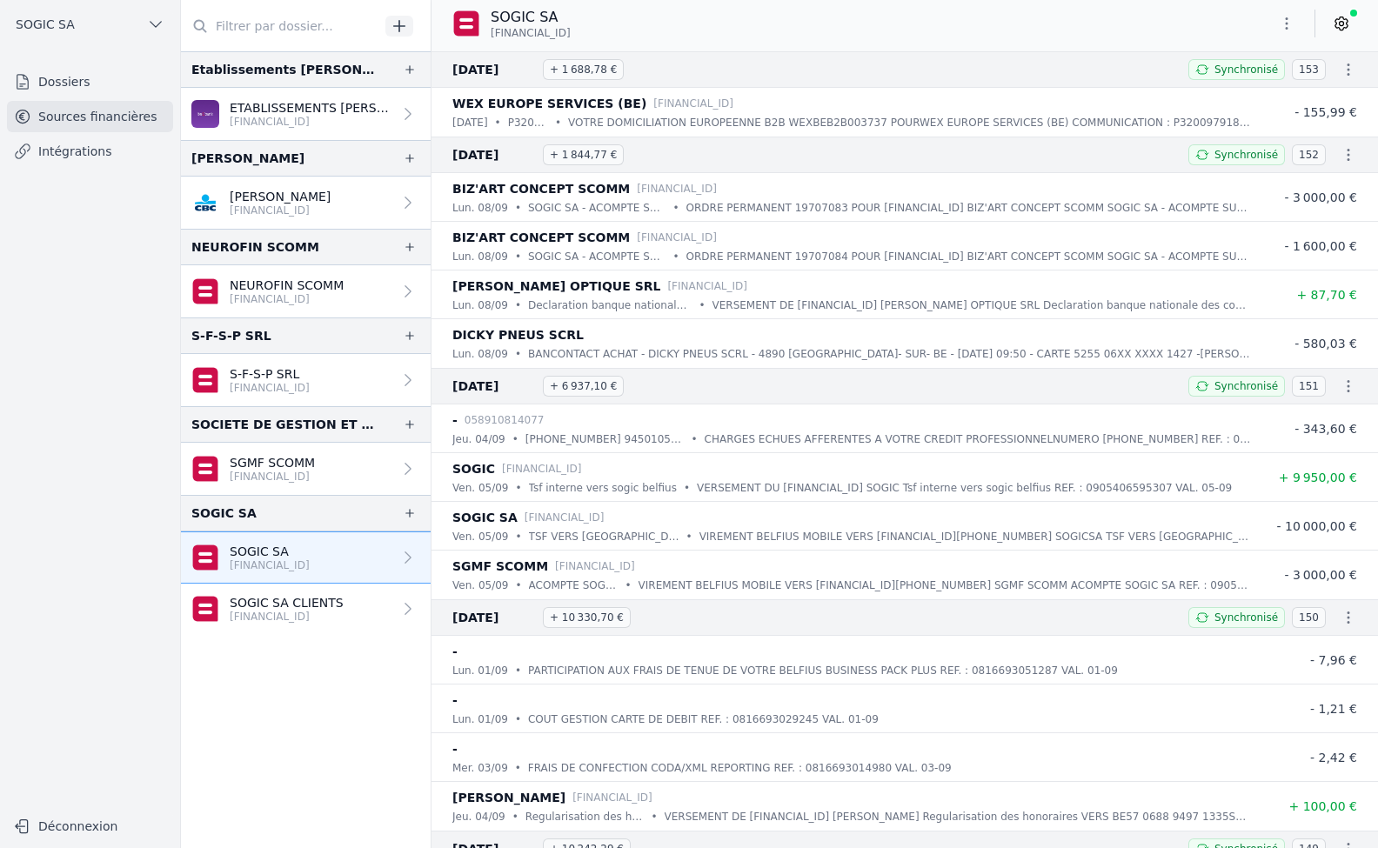
click at [224, 617] on div "SOGIC SA CLIENTS [FINANCIAL_ID]" at bounding box center [267, 609] width 152 height 30
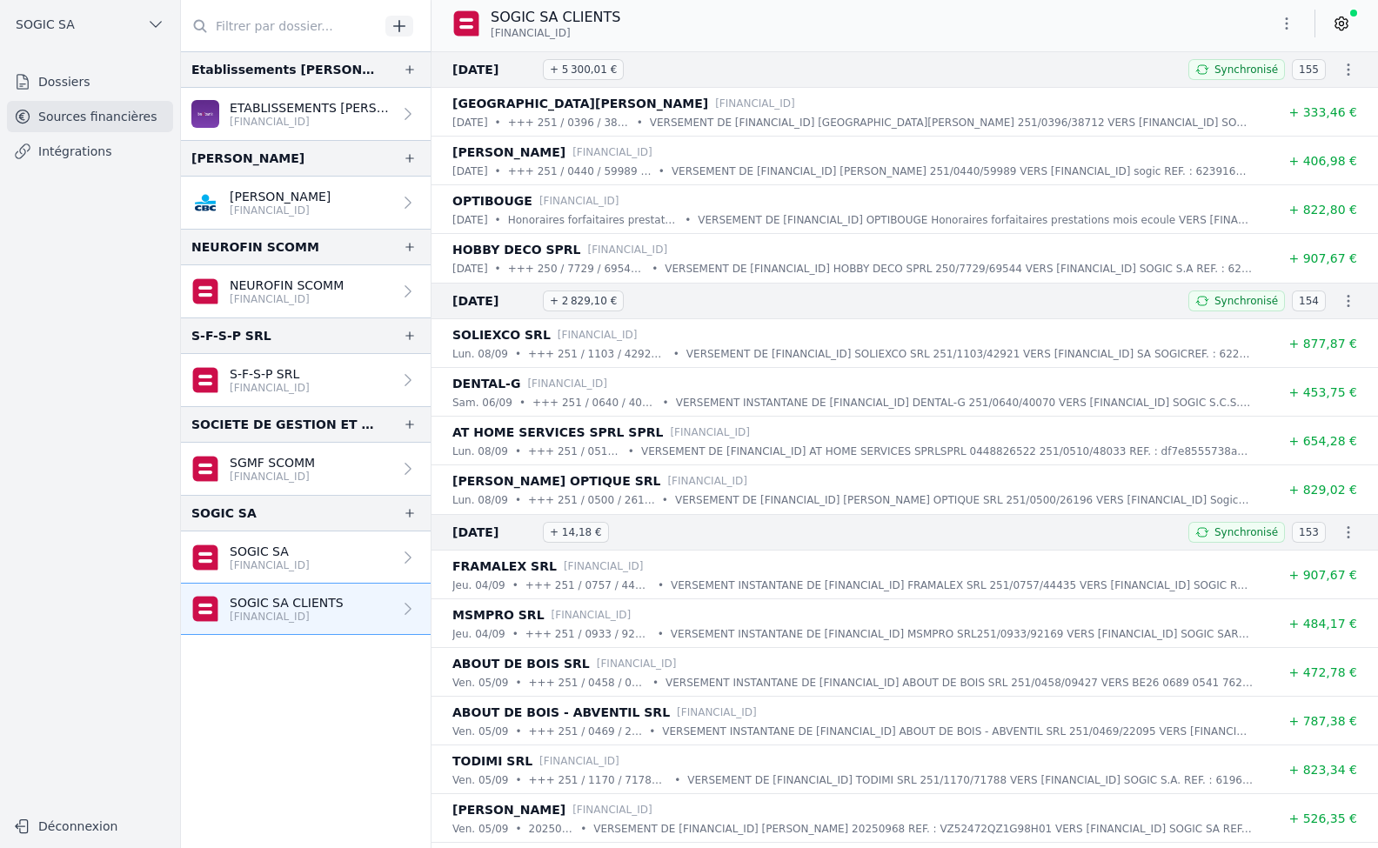
click at [275, 550] on p "SOGIC SA" at bounding box center [270, 551] width 80 height 17
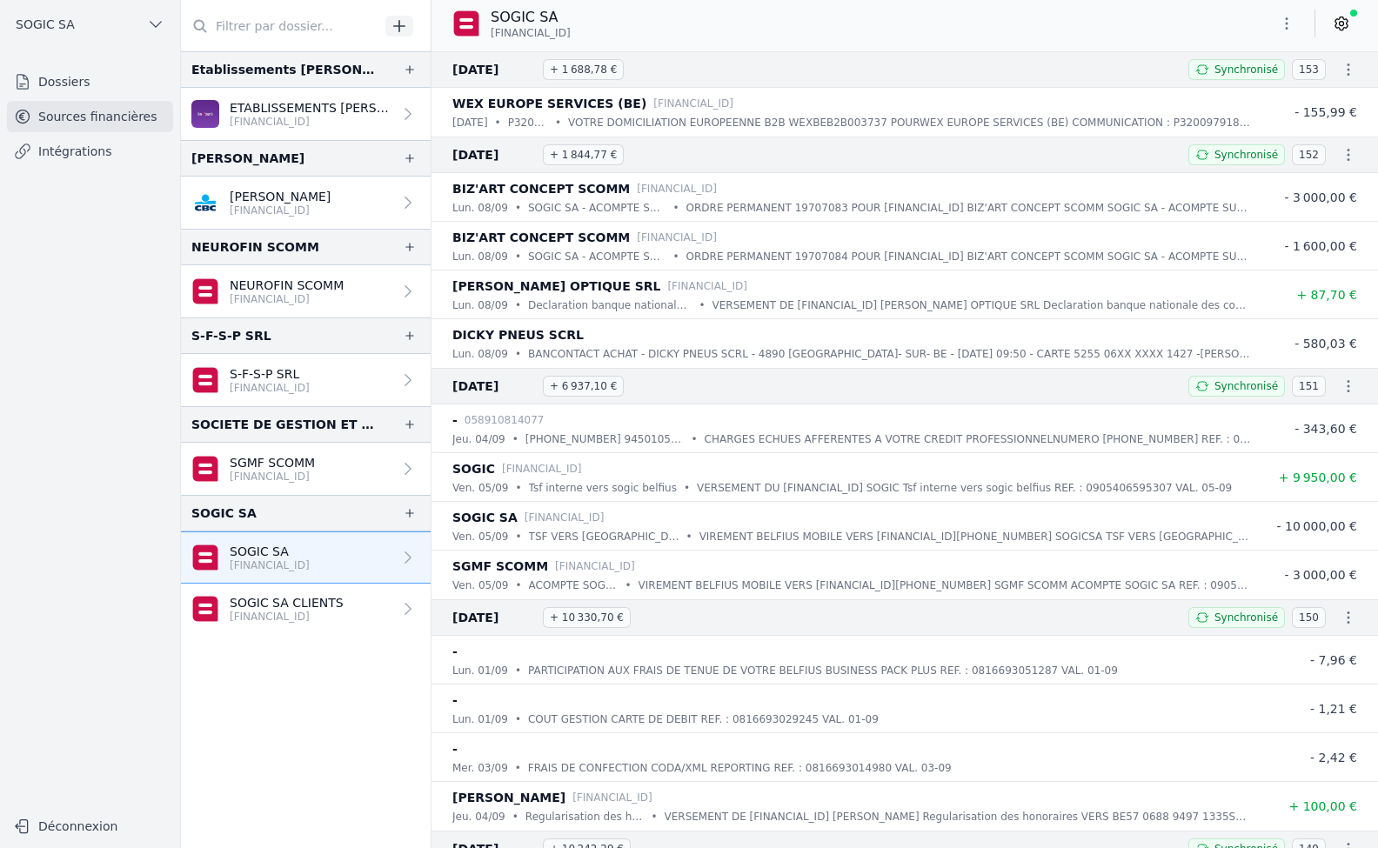
click at [117, 28] on button "SOGIC SA" at bounding box center [90, 24] width 166 height 28
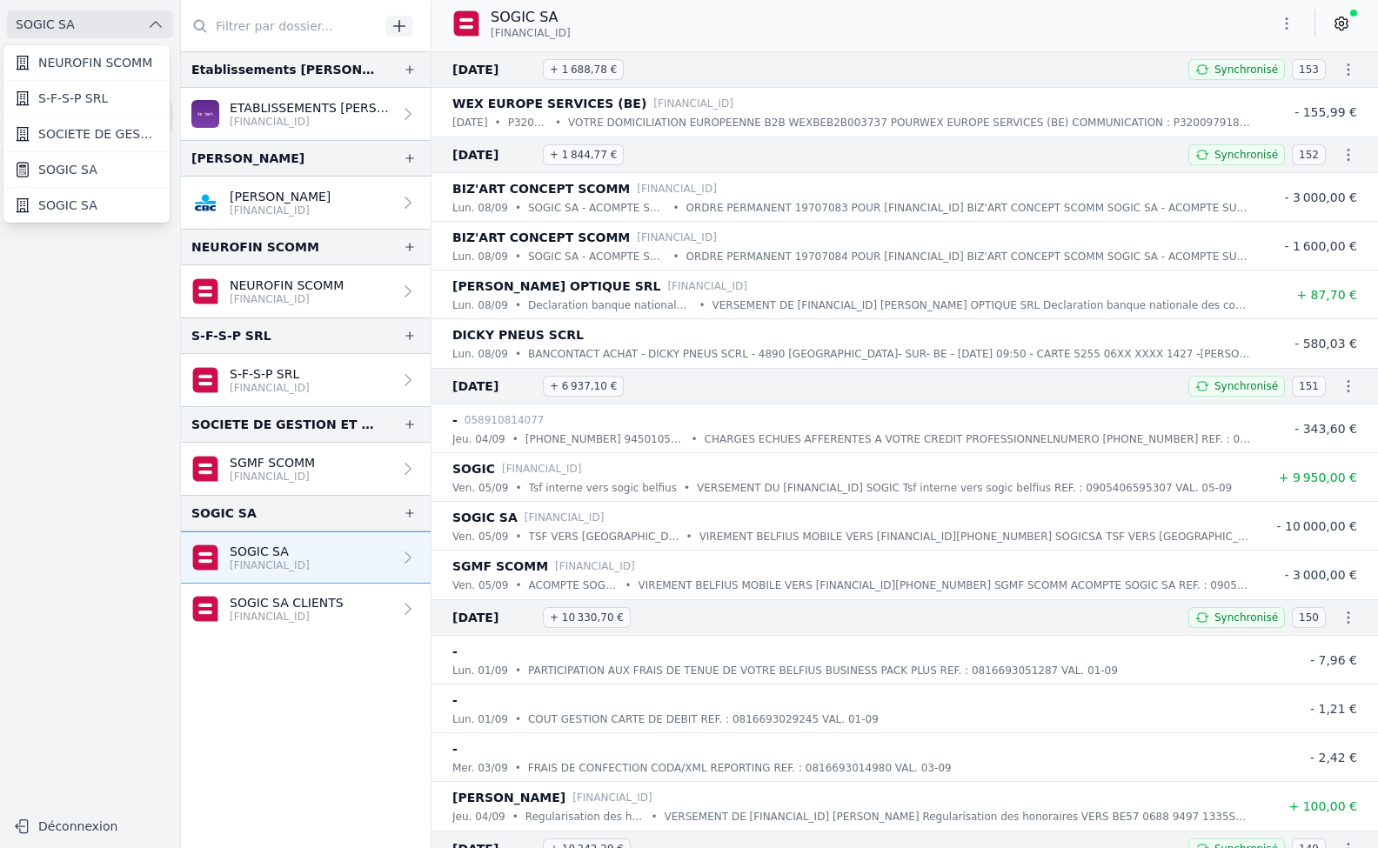
click at [90, 170] on span "SOGIC SA" at bounding box center [67, 169] width 59 height 17
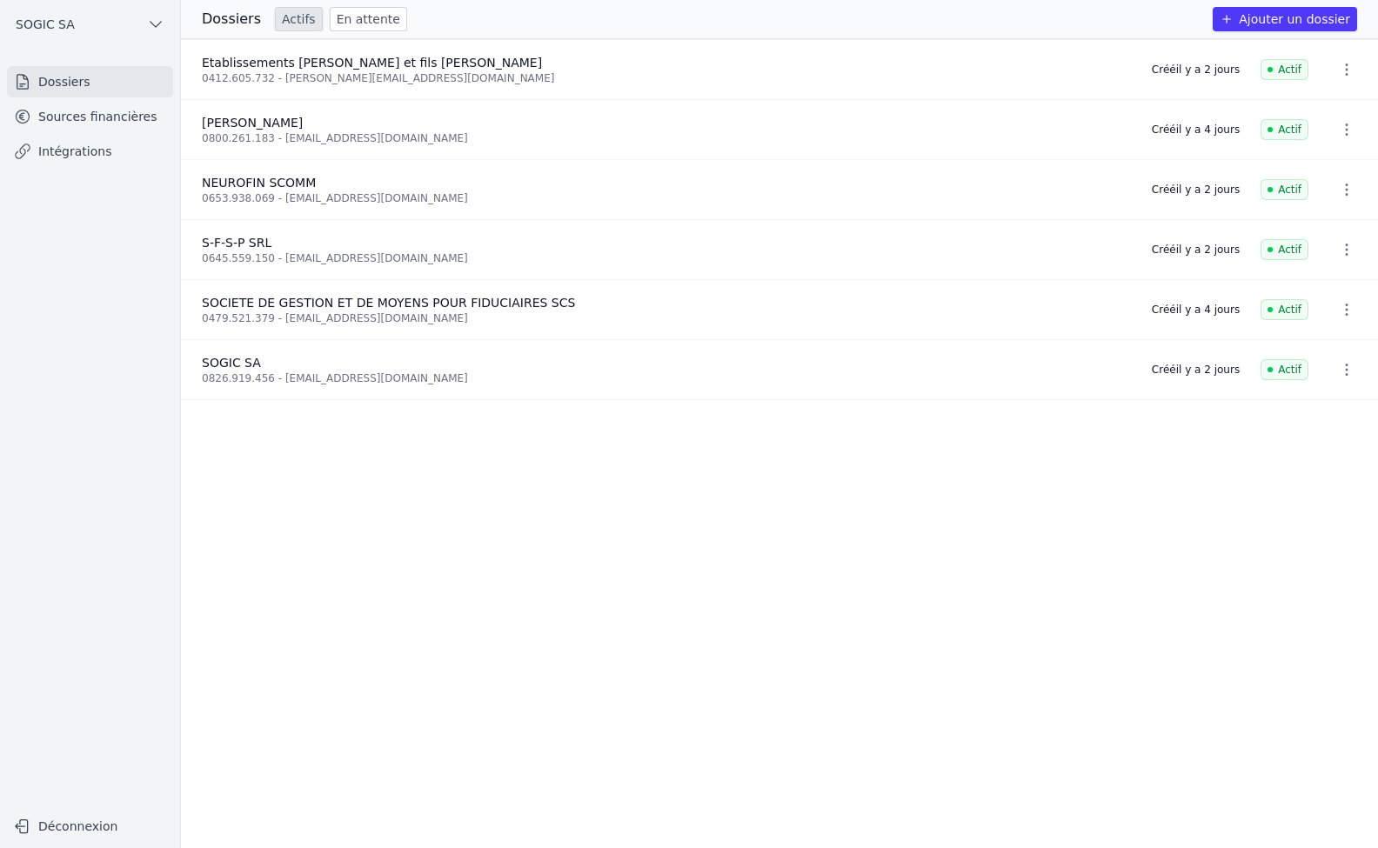
click at [97, 20] on button "SOGIC SA" at bounding box center [90, 24] width 166 height 28
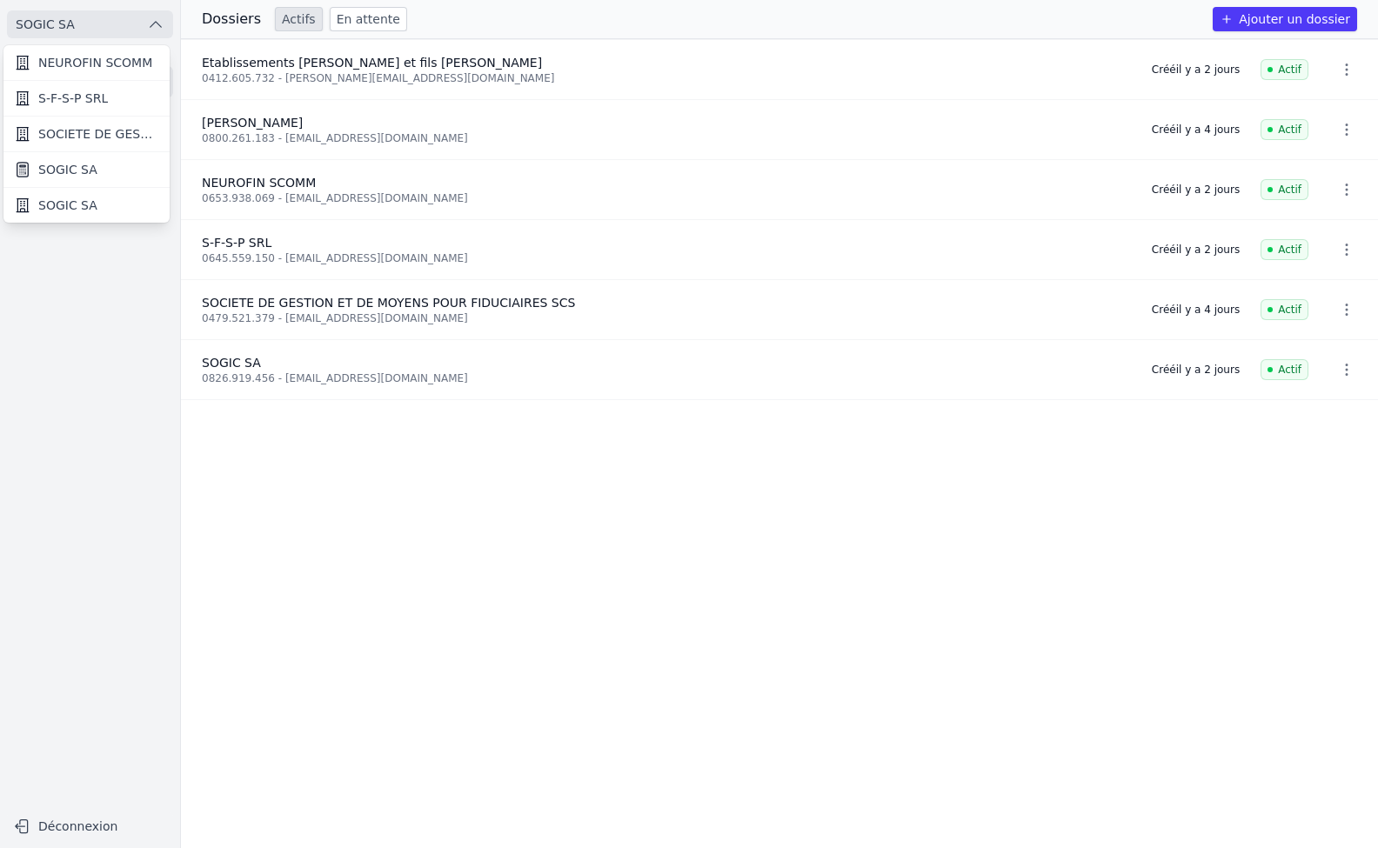
click at [93, 205] on link "SOGIC SA" at bounding box center [86, 205] width 166 height 35
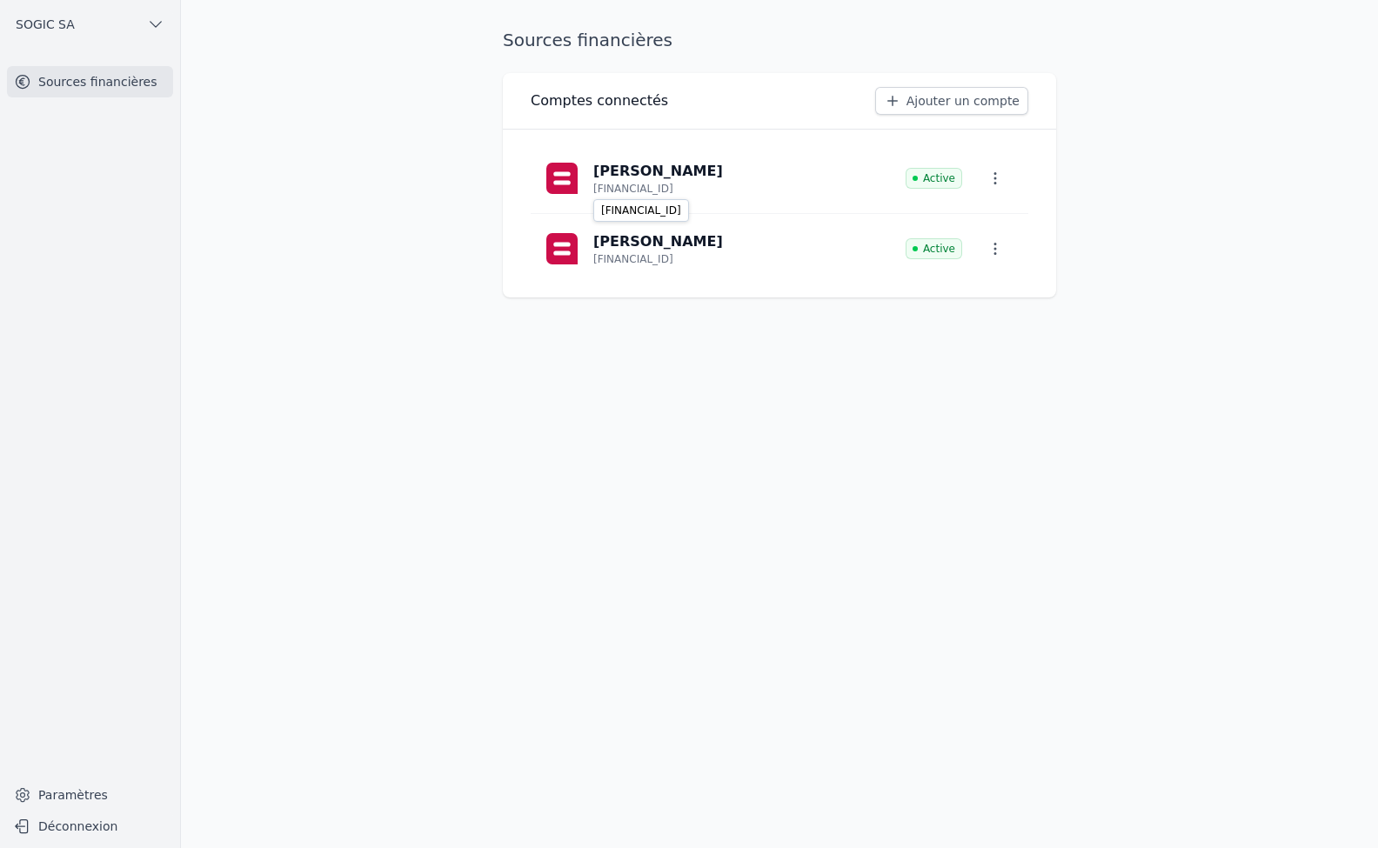
click at [618, 186] on p "[FINANCIAL_ID]" at bounding box center [633, 189] width 80 height 14
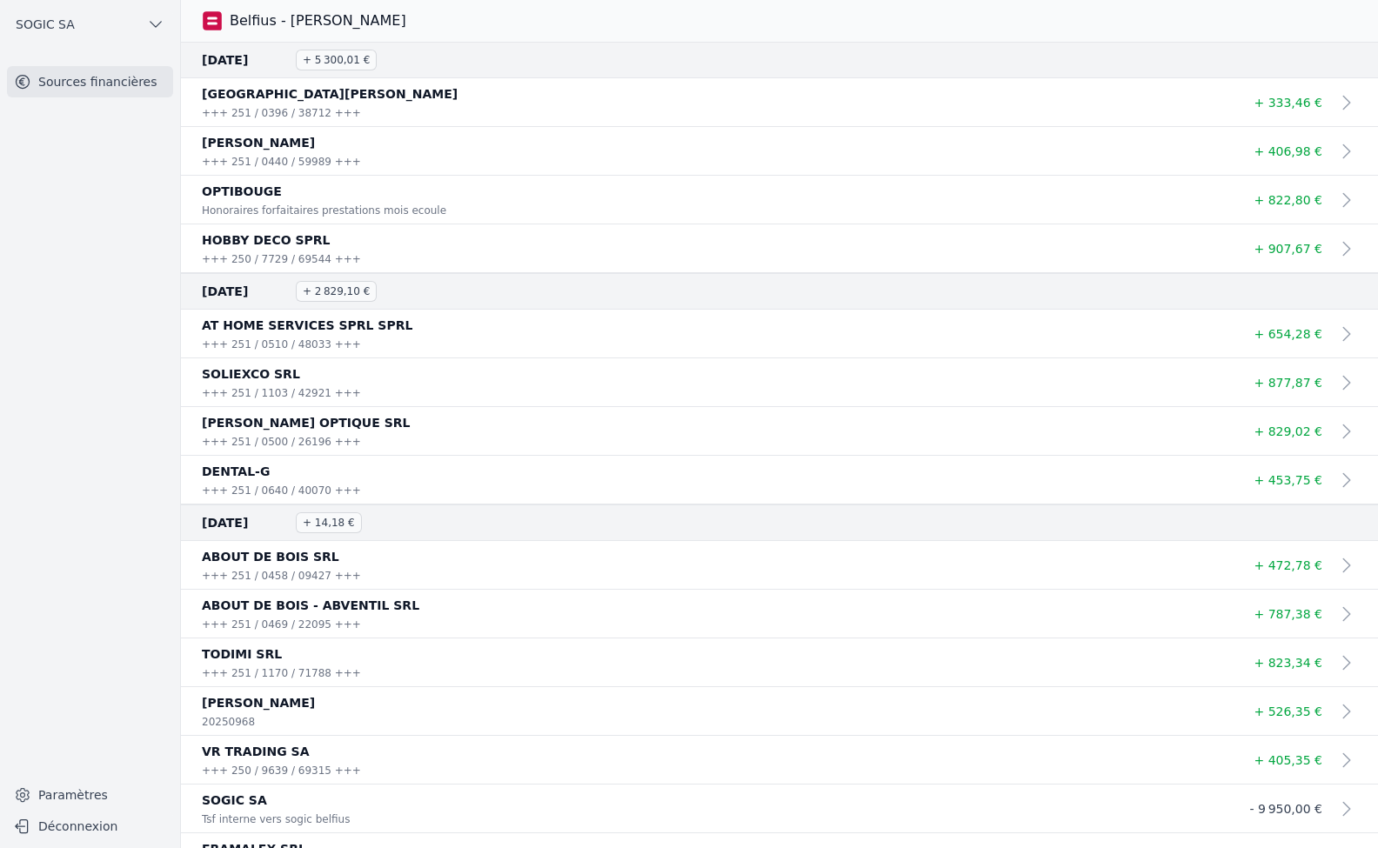
click at [43, 30] on span "SOGIC SA" at bounding box center [45, 24] width 59 height 17
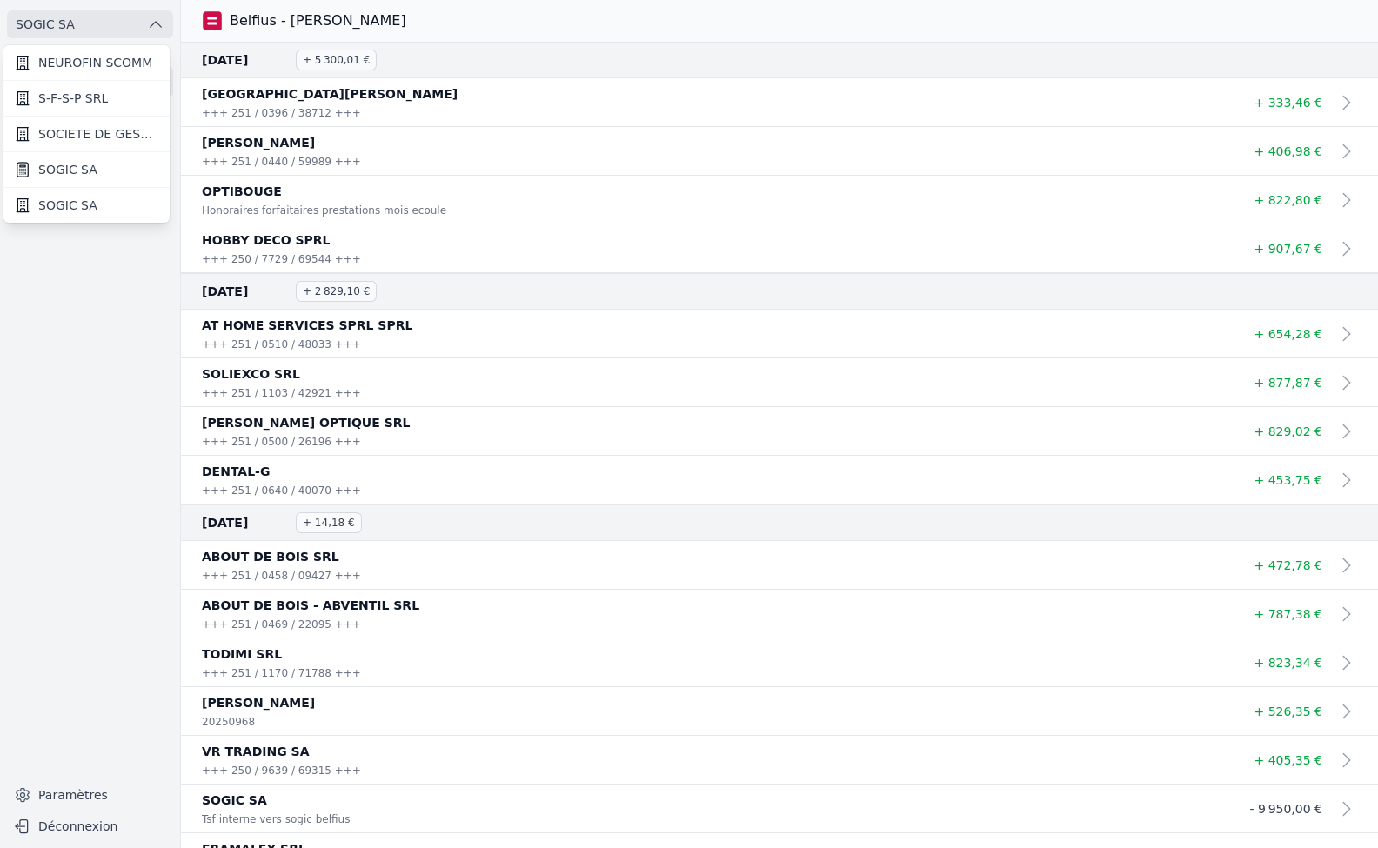
click at [89, 201] on span "SOGIC SA" at bounding box center [67, 205] width 59 height 17
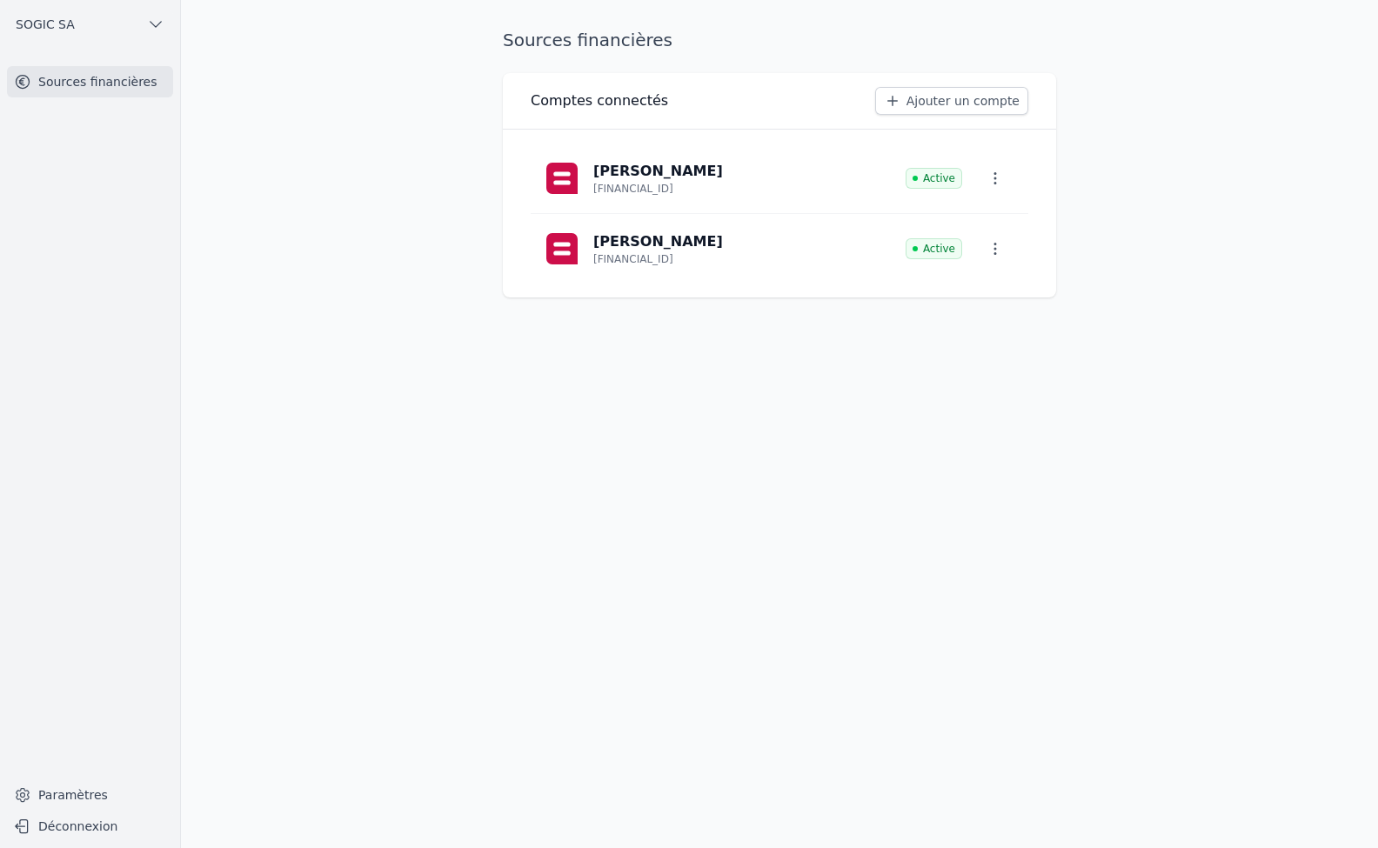
click at [638, 243] on p "[PERSON_NAME]" at bounding box center [658, 241] width 130 height 21
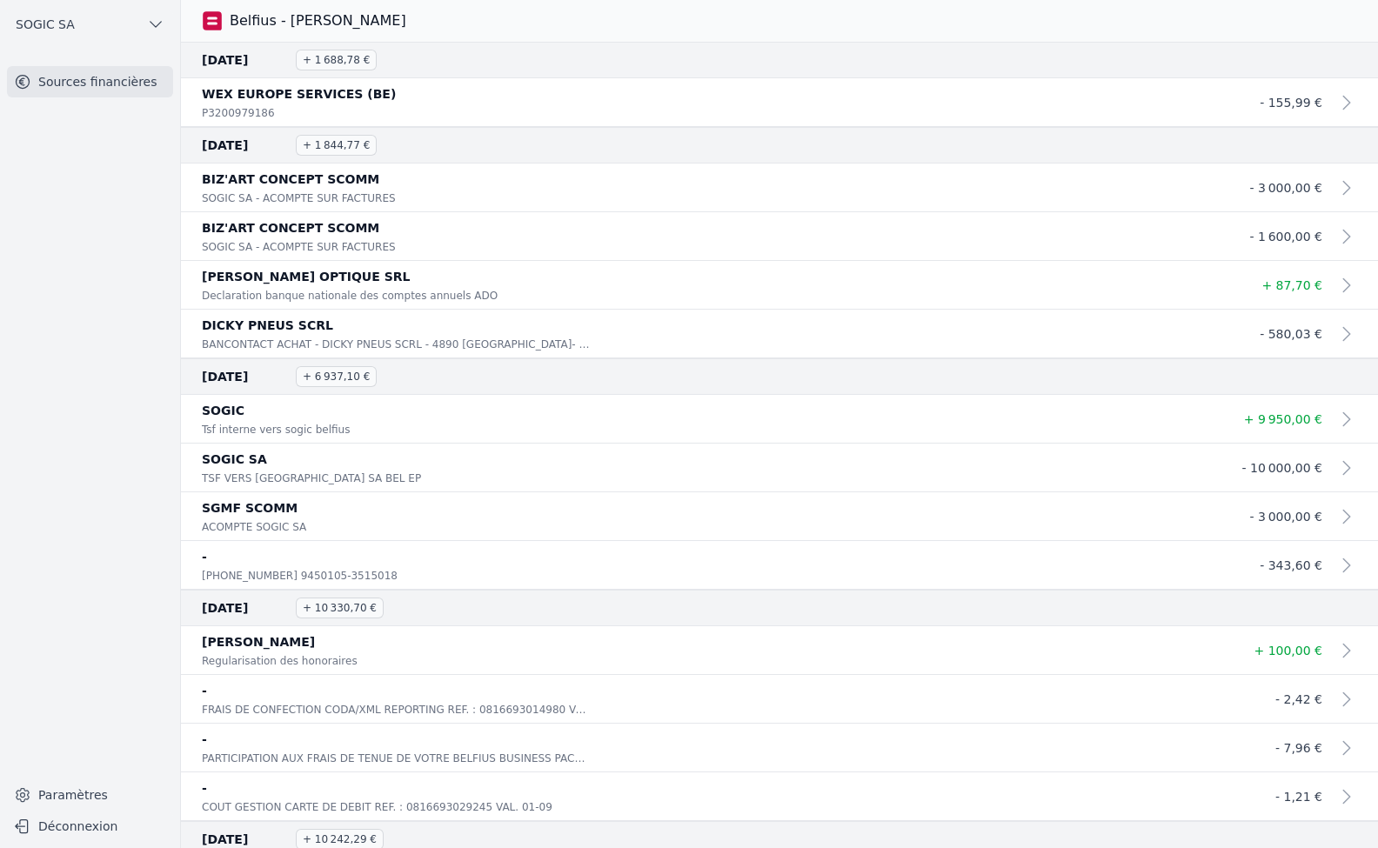
click at [68, 32] on span "SOGIC SA" at bounding box center [45, 24] width 59 height 17
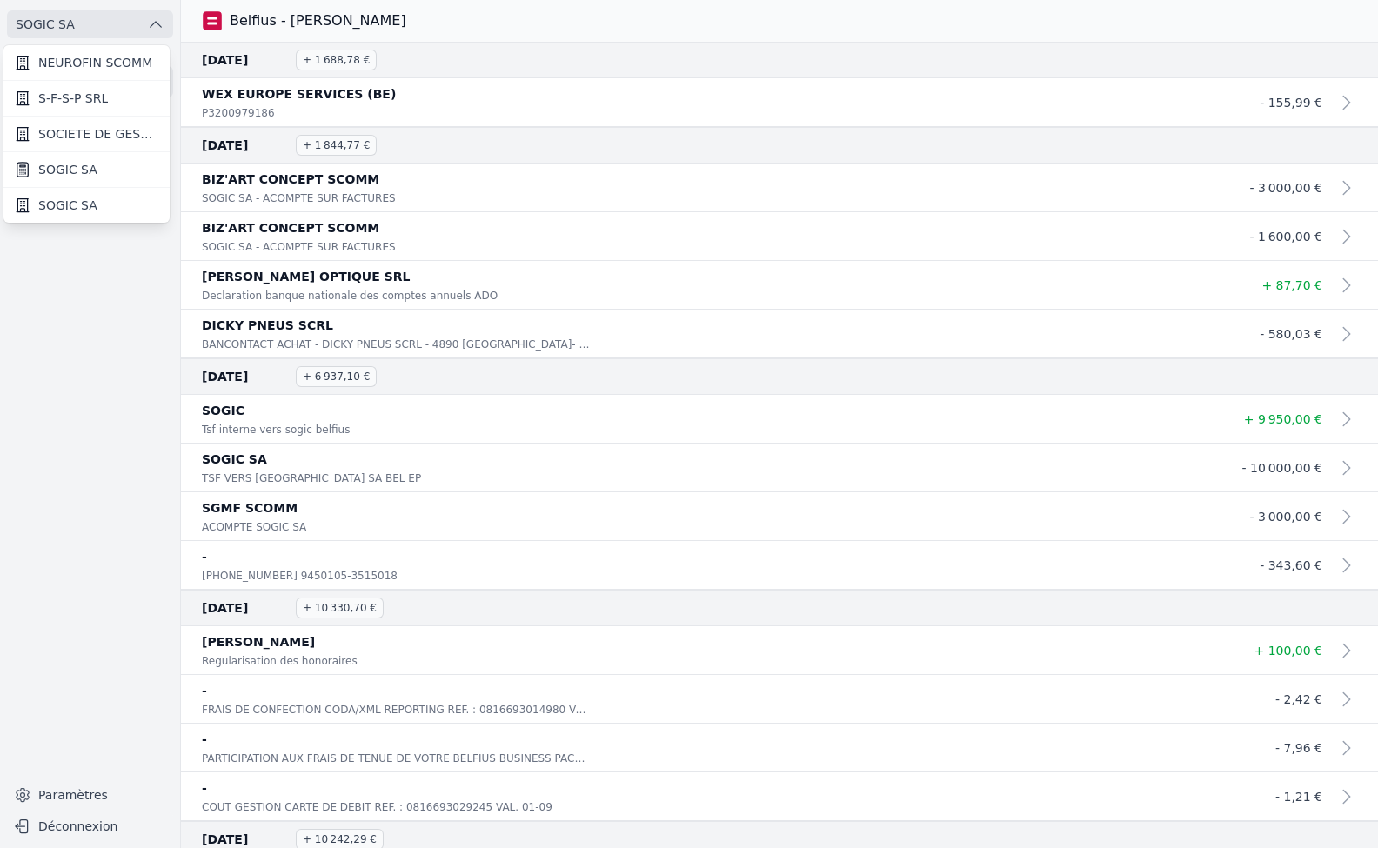
click at [89, 202] on span "SOGIC SA" at bounding box center [67, 205] width 59 height 17
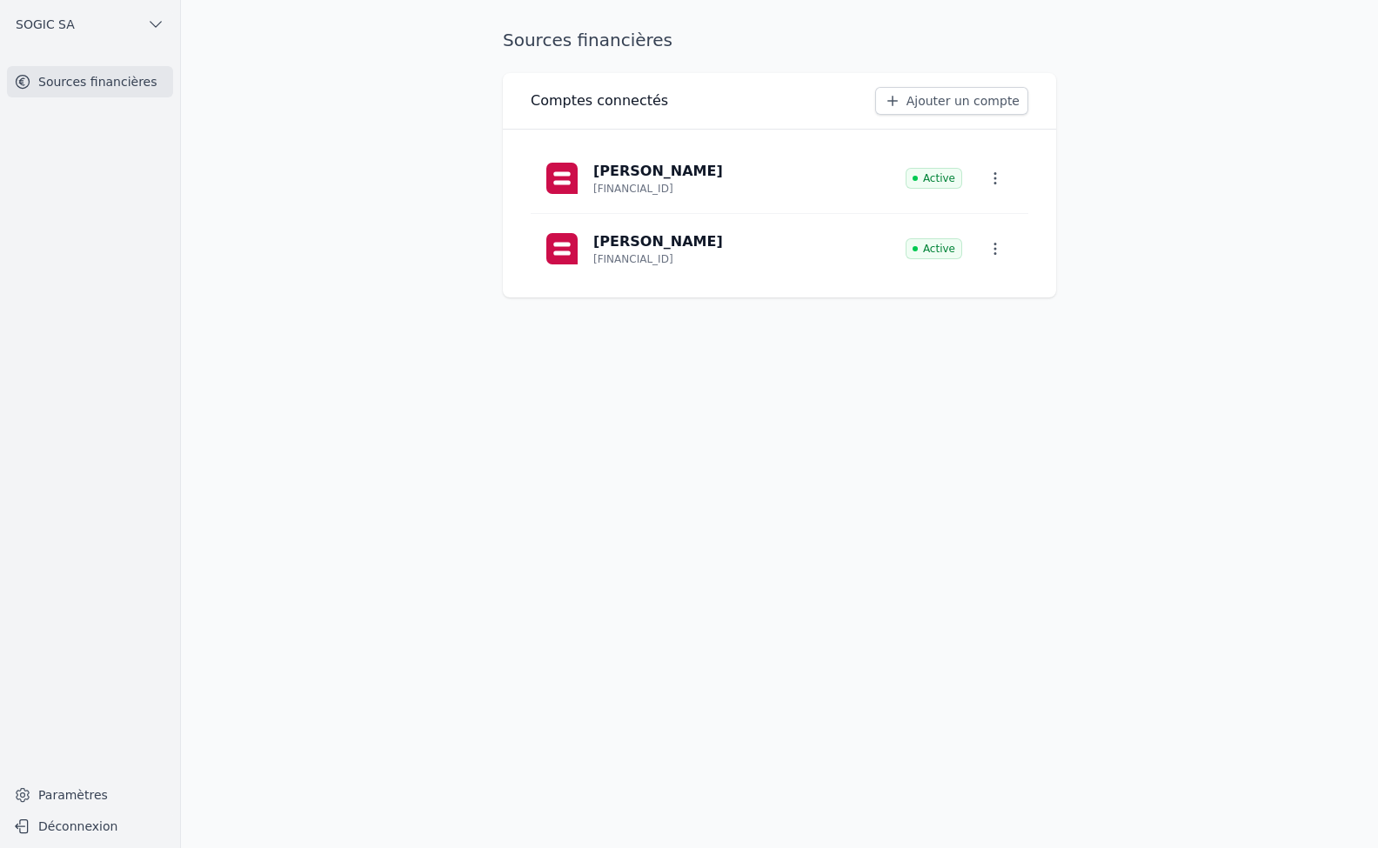
click at [61, 30] on span "SOGIC SA" at bounding box center [45, 24] width 59 height 17
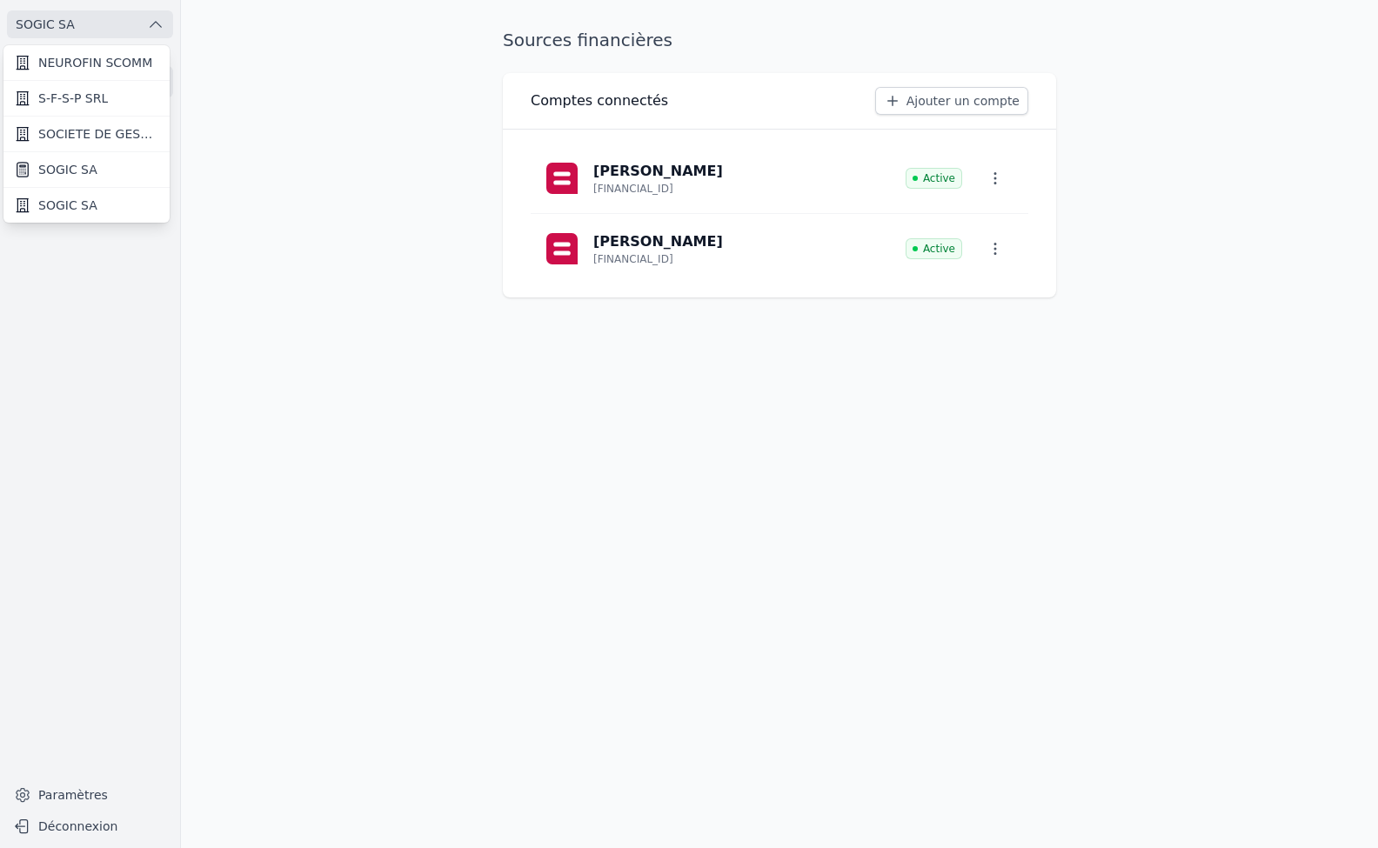
click at [85, 211] on span "SOGIC SA" at bounding box center [67, 205] width 59 height 17
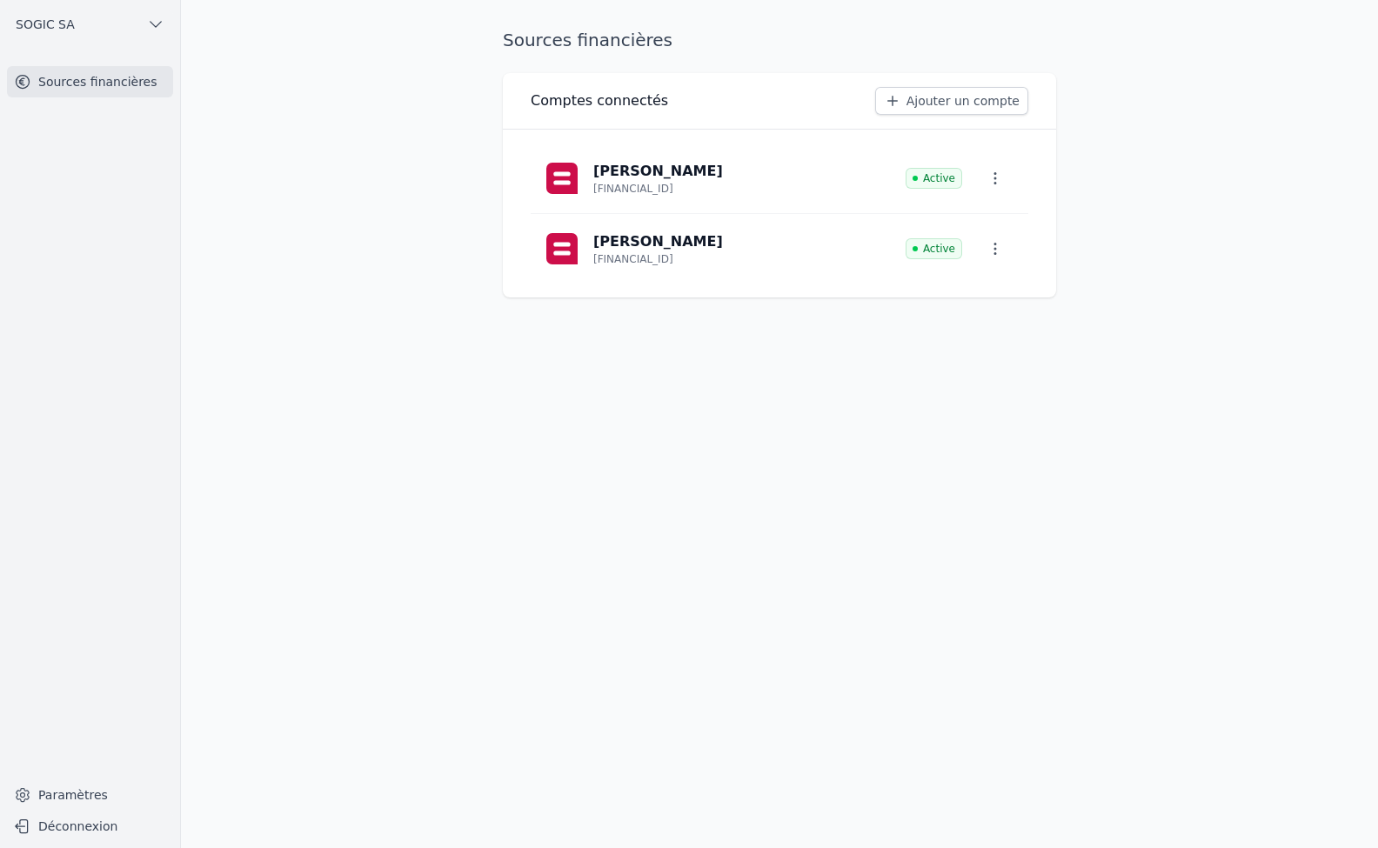
click at [82, 30] on button "SOGIC SA" at bounding box center [90, 24] width 166 height 28
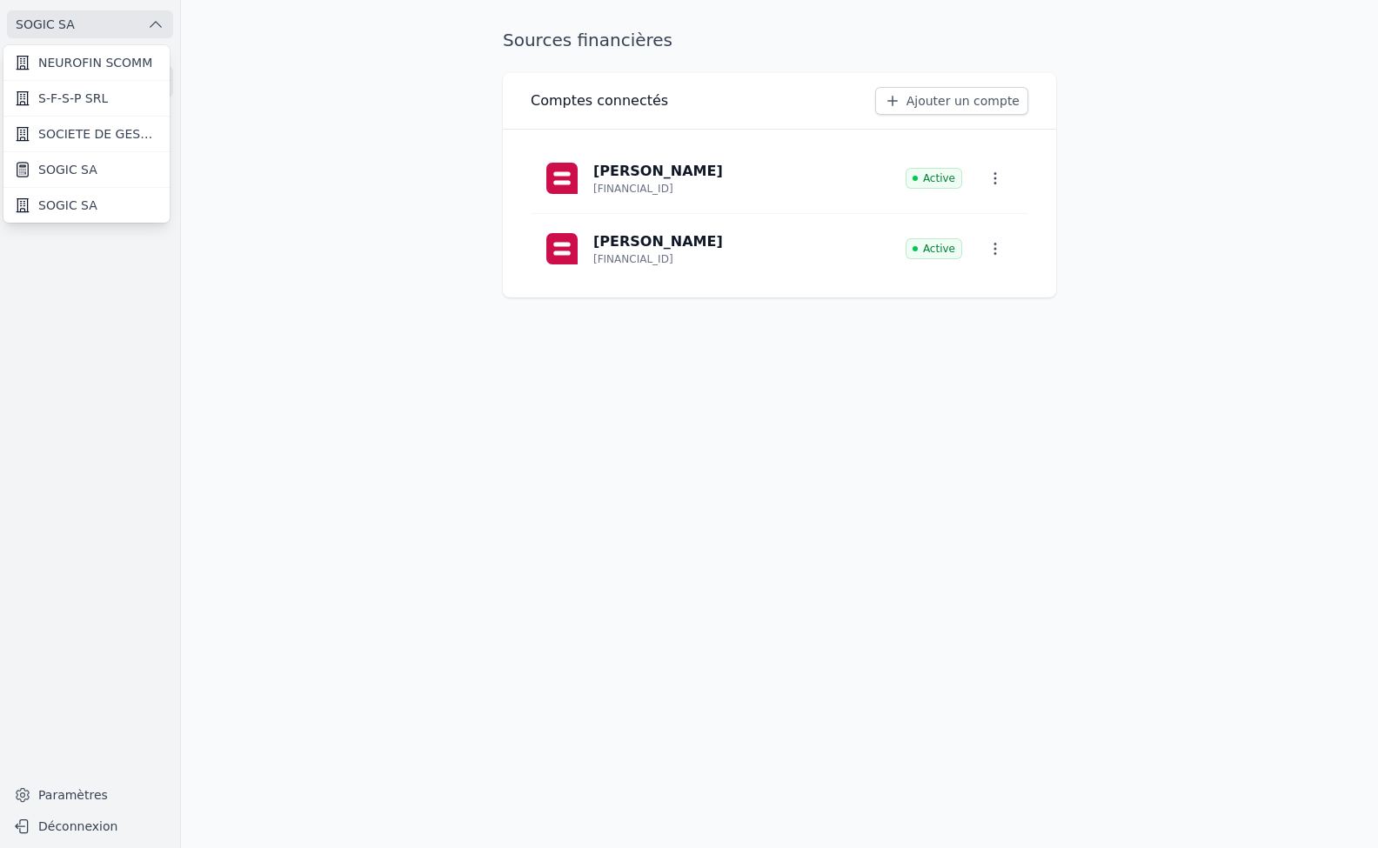
click at [84, 174] on span "SOGIC SA" at bounding box center [67, 169] width 59 height 17
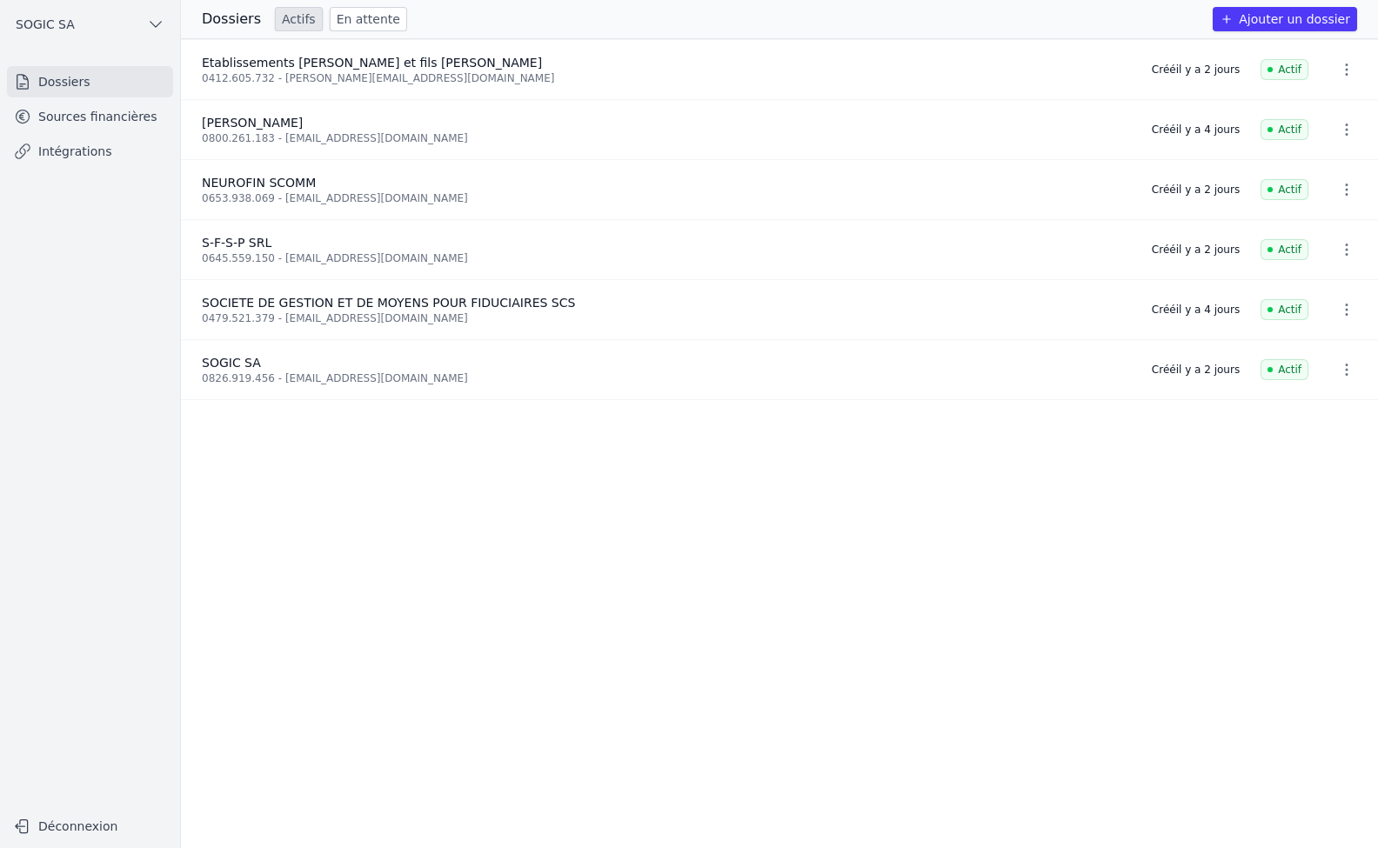
click at [57, 113] on link "Sources financières" at bounding box center [90, 116] width 166 height 31
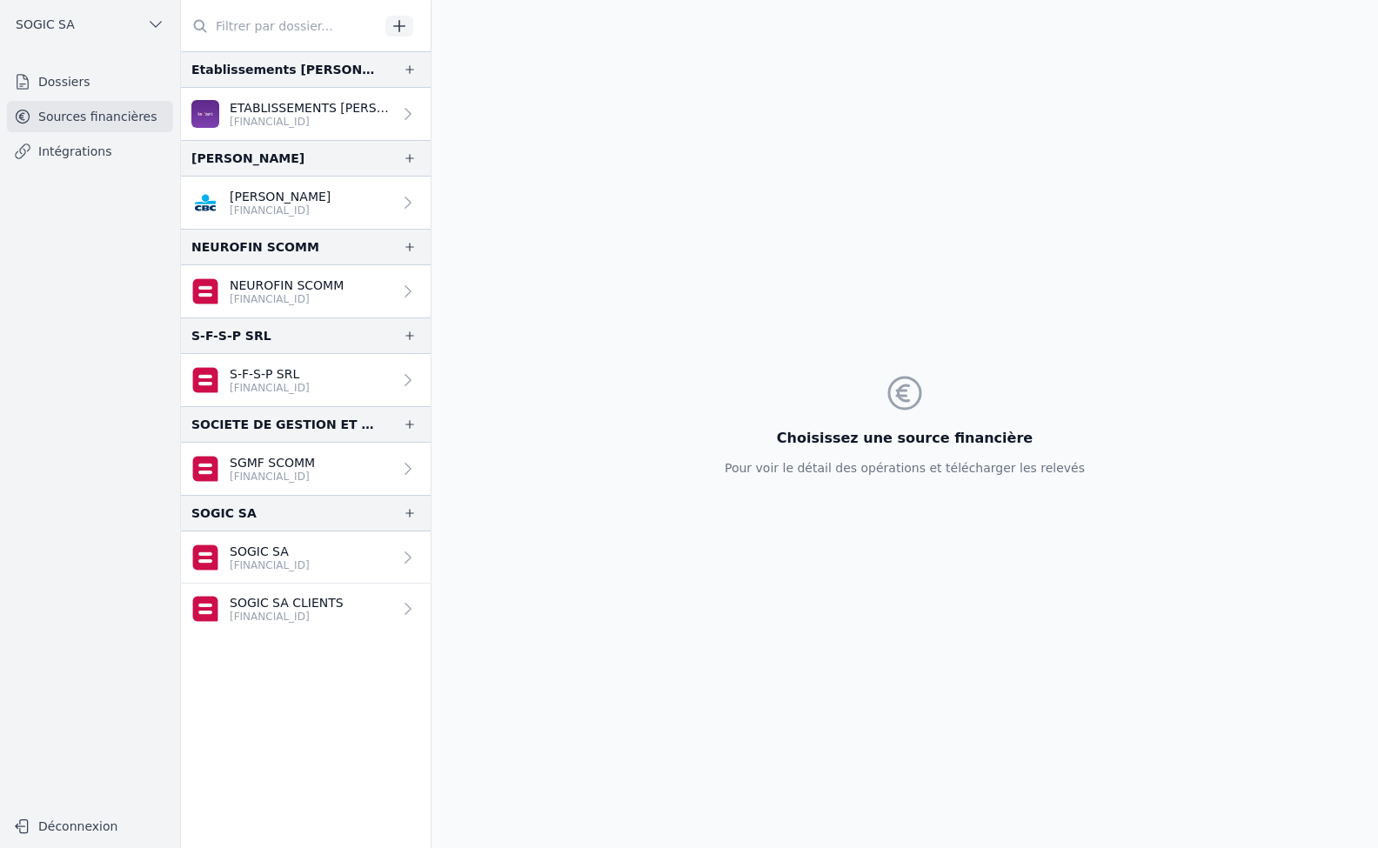
click at [287, 620] on p "[FINANCIAL_ID]" at bounding box center [287, 617] width 114 height 14
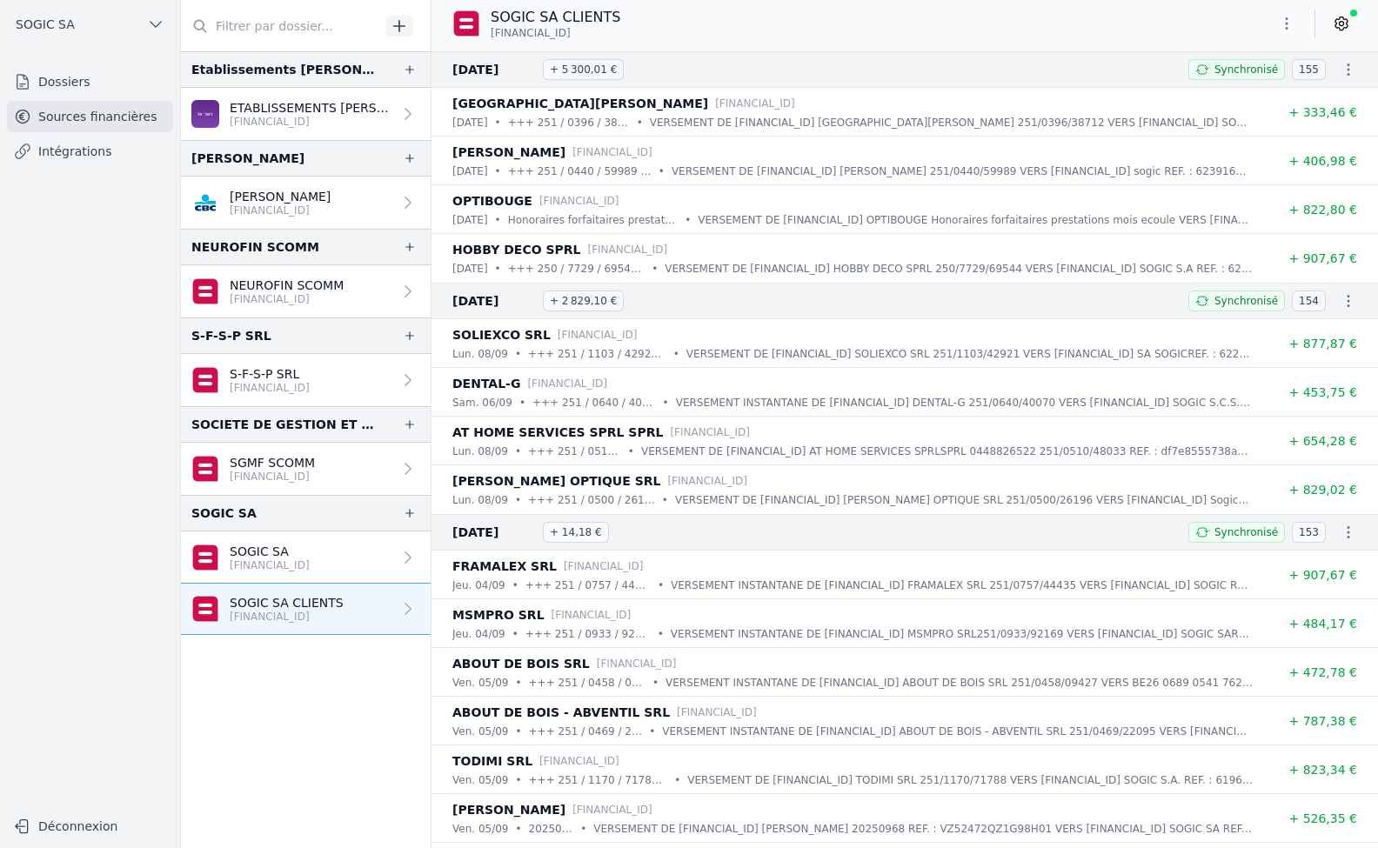
click at [294, 543] on p "SOGIC SA" at bounding box center [270, 551] width 80 height 17
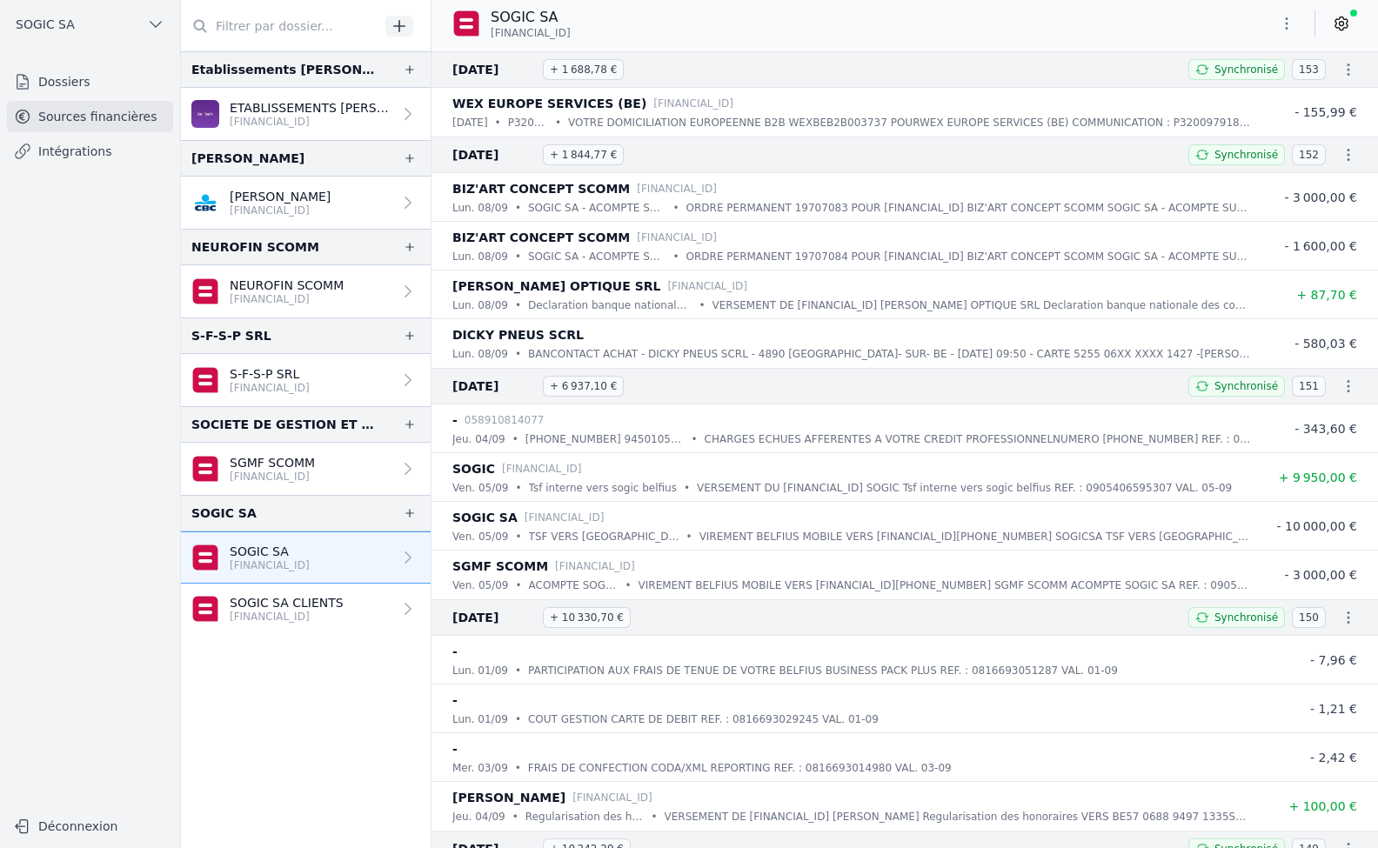
click at [1341, 22] on icon at bounding box center [1342, 24] width 4 height 4
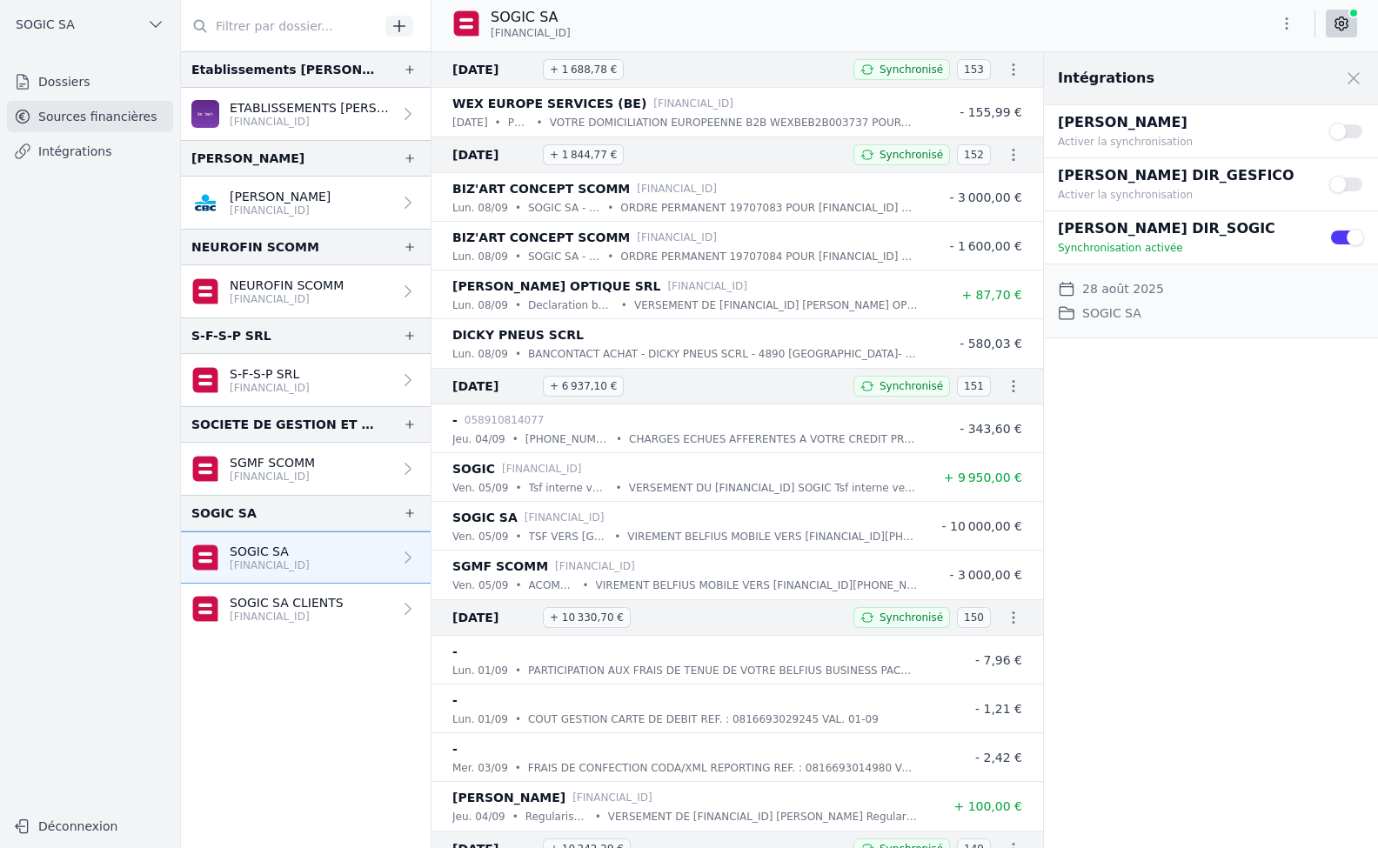
click at [278, 610] on p "[FINANCIAL_ID]" at bounding box center [287, 617] width 114 height 14
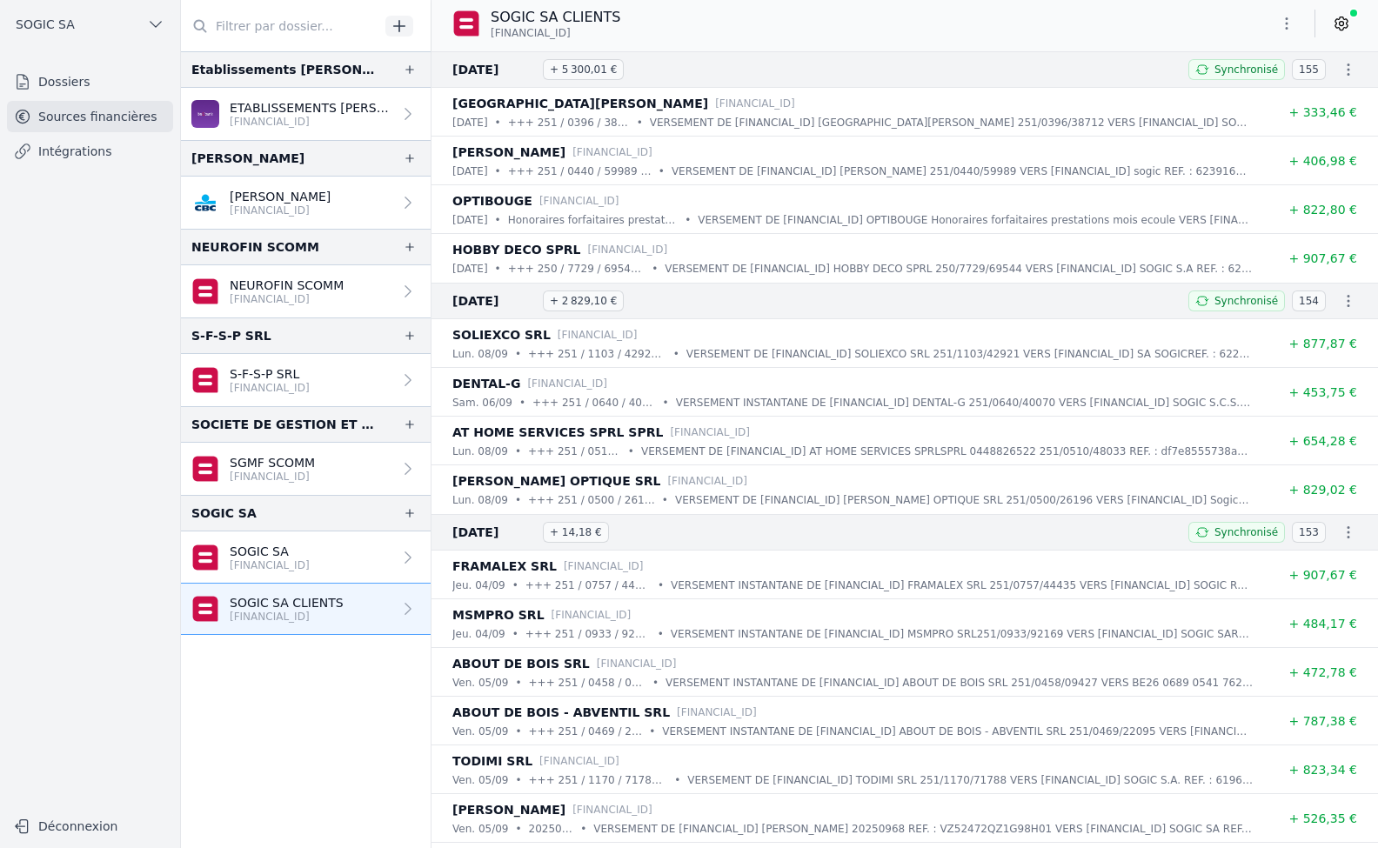
click at [1335, 27] on icon at bounding box center [1341, 23] width 17 height 17
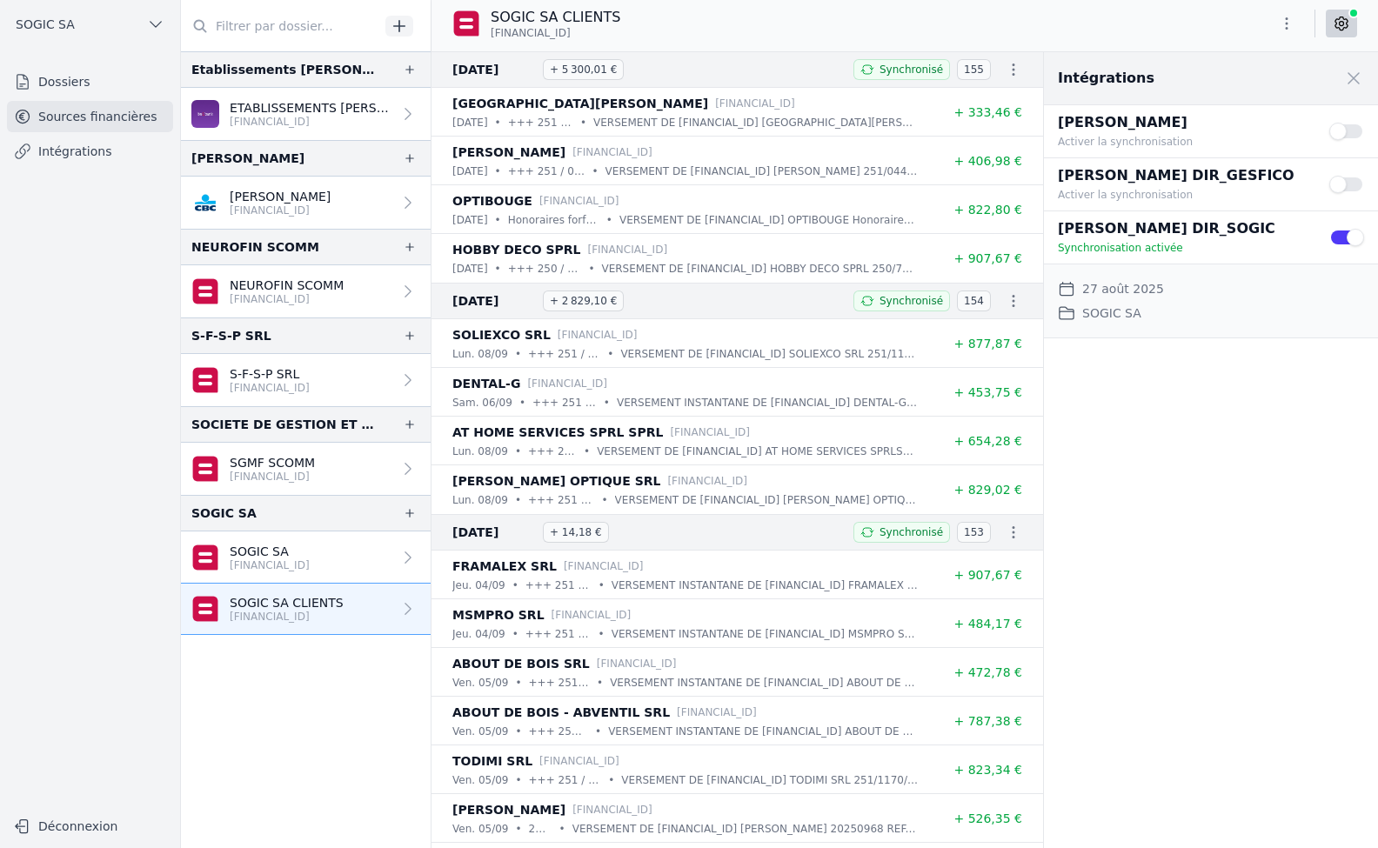
click at [253, 469] on p "SGMF SCOMM" at bounding box center [272, 462] width 85 height 17
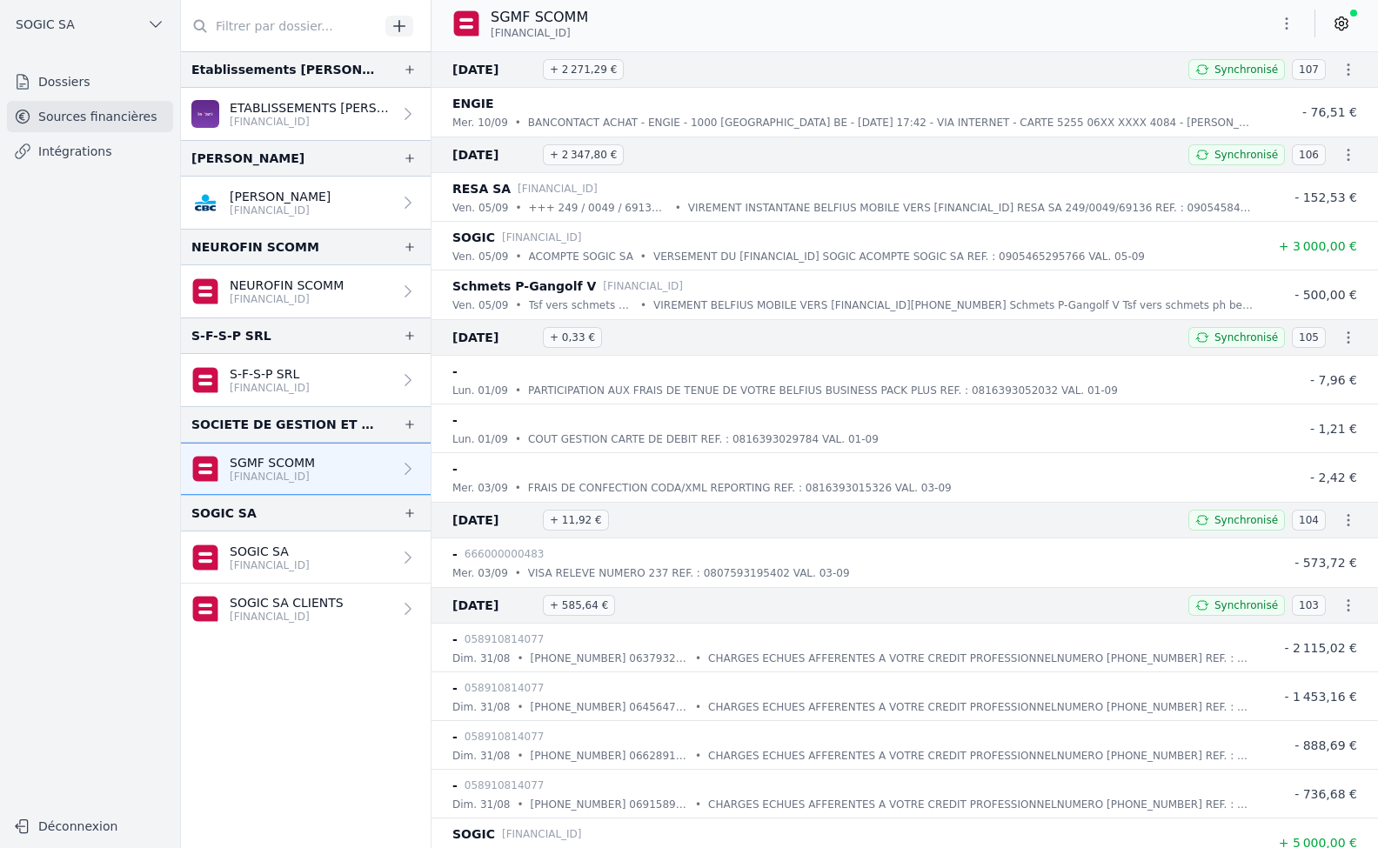
click at [1347, 15] on icon at bounding box center [1341, 23] width 17 height 17
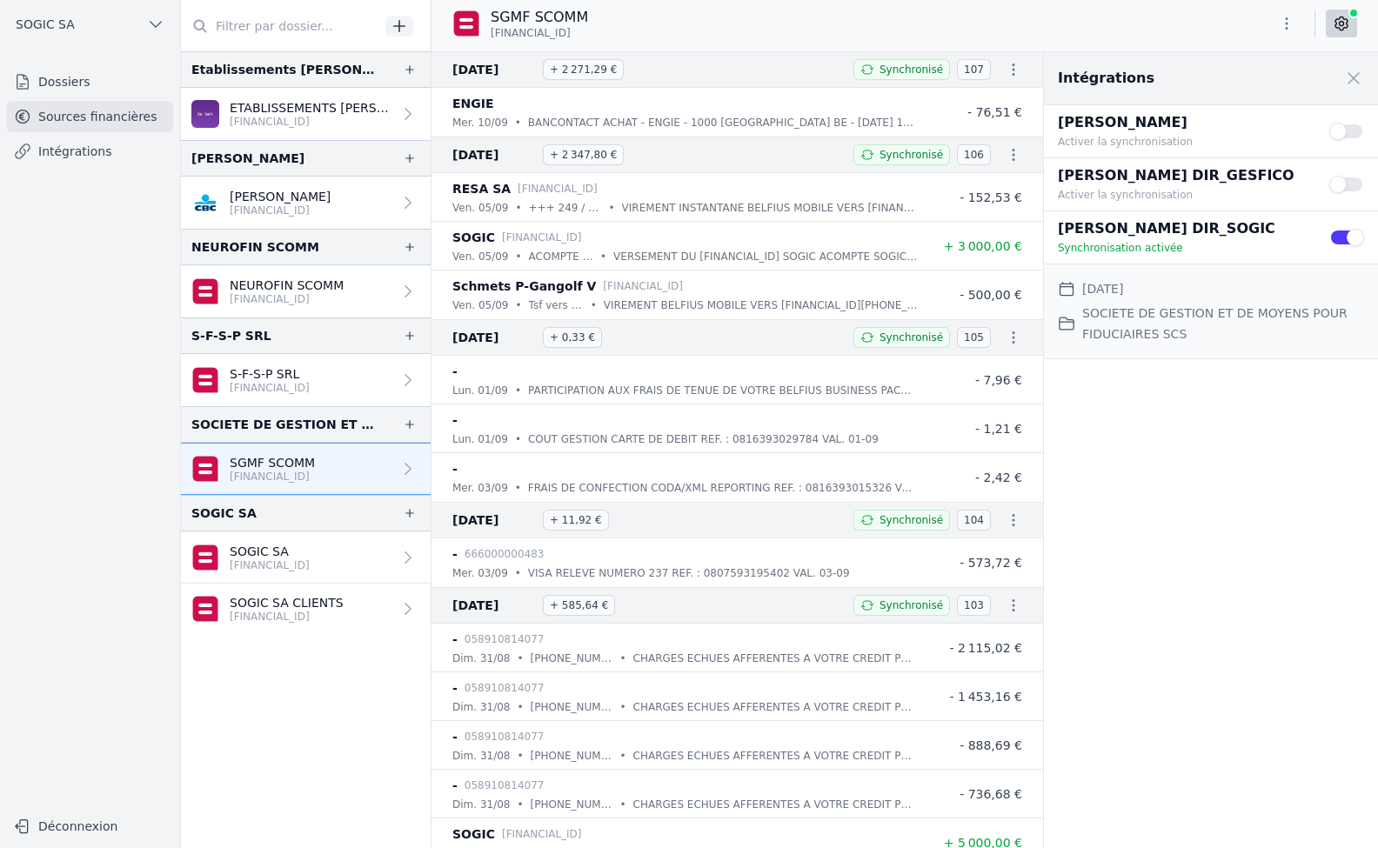
click at [270, 387] on p "[FINANCIAL_ID]" at bounding box center [270, 388] width 80 height 14
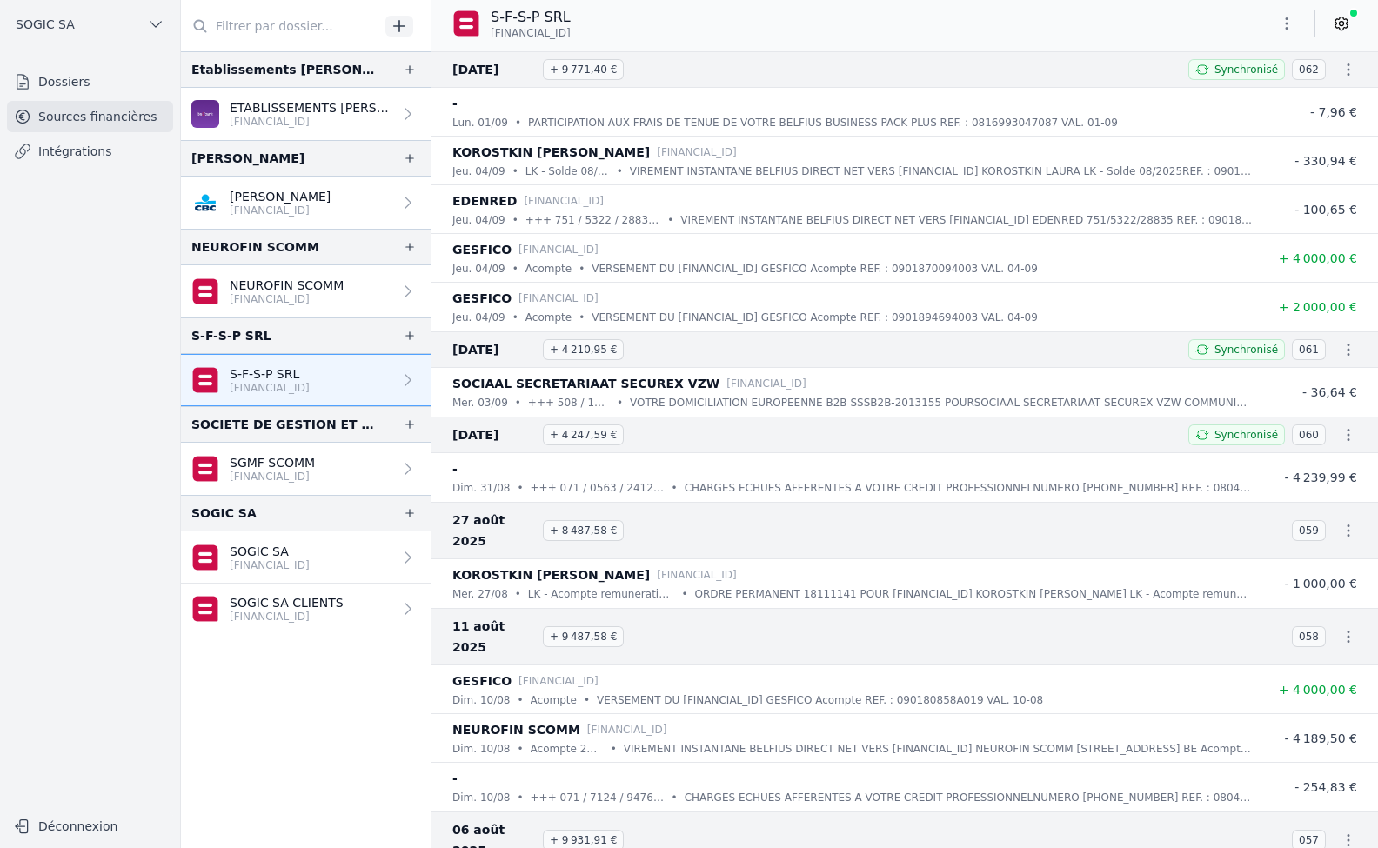
click at [1337, 23] on icon at bounding box center [1341, 23] width 12 height 13
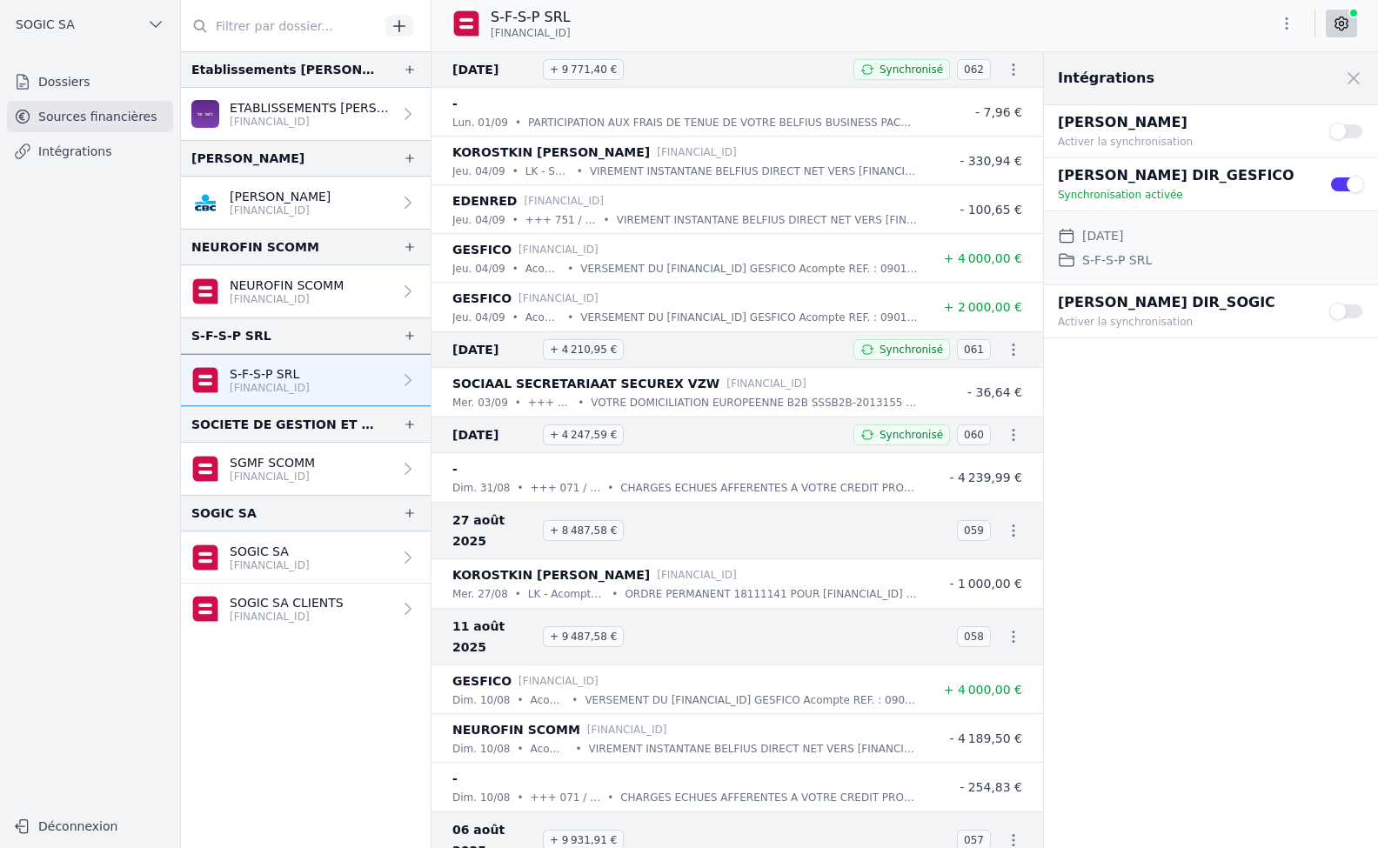
click at [294, 287] on p "NEUROFIN SCOMM" at bounding box center [287, 285] width 114 height 17
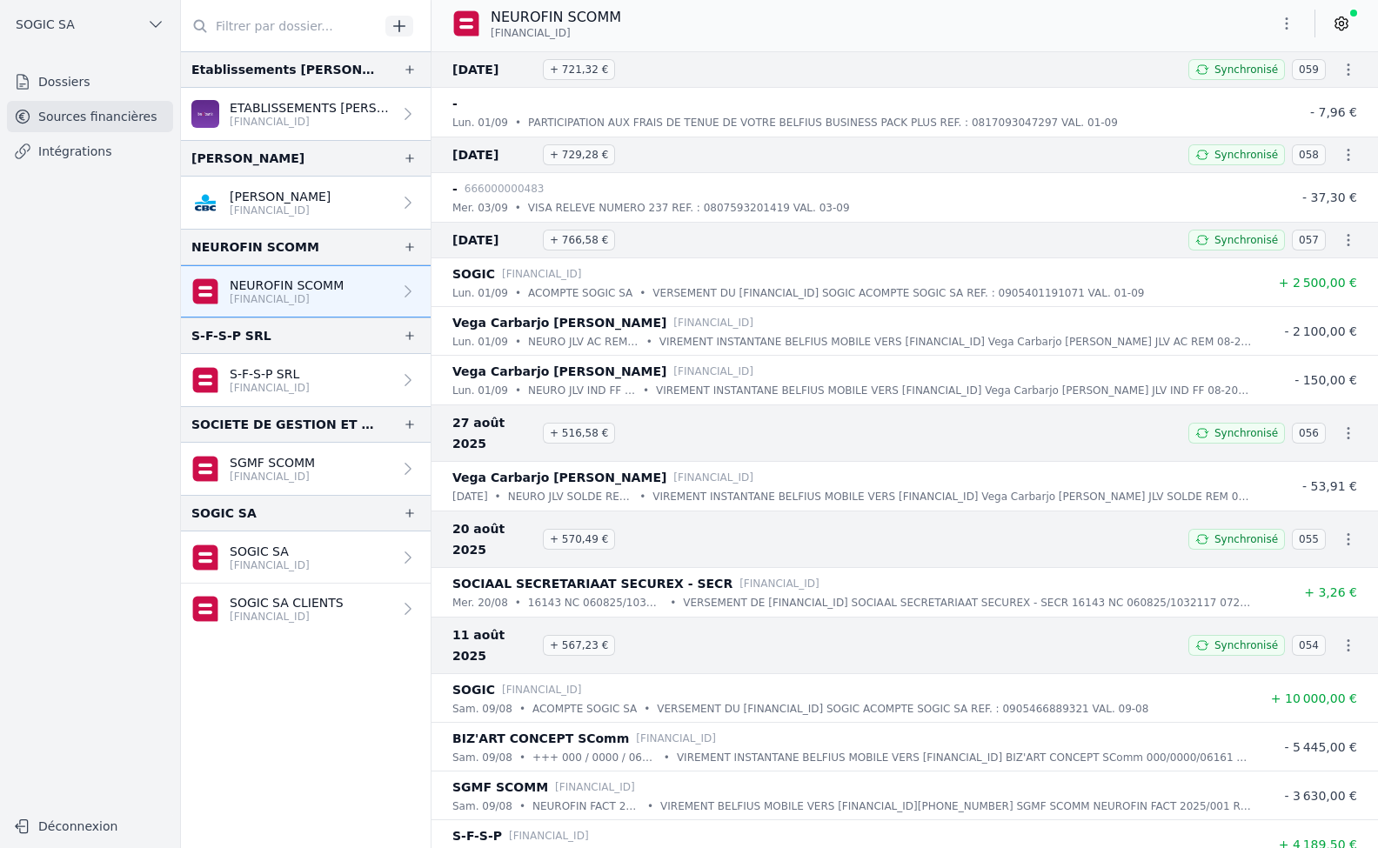
click at [1345, 23] on icon at bounding box center [1341, 23] width 17 height 17
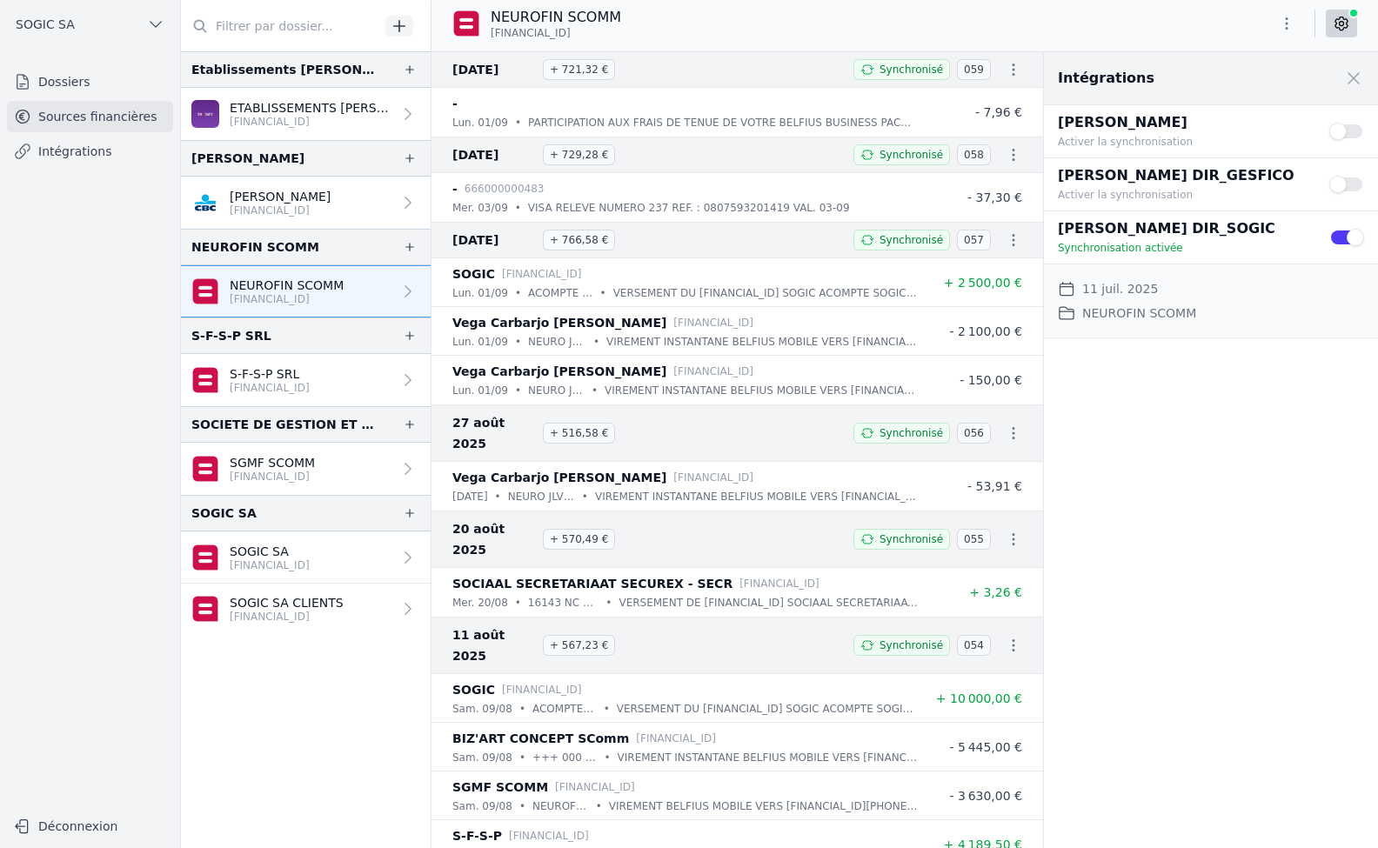
click at [296, 202] on p "[PERSON_NAME]" at bounding box center [280, 196] width 101 height 17
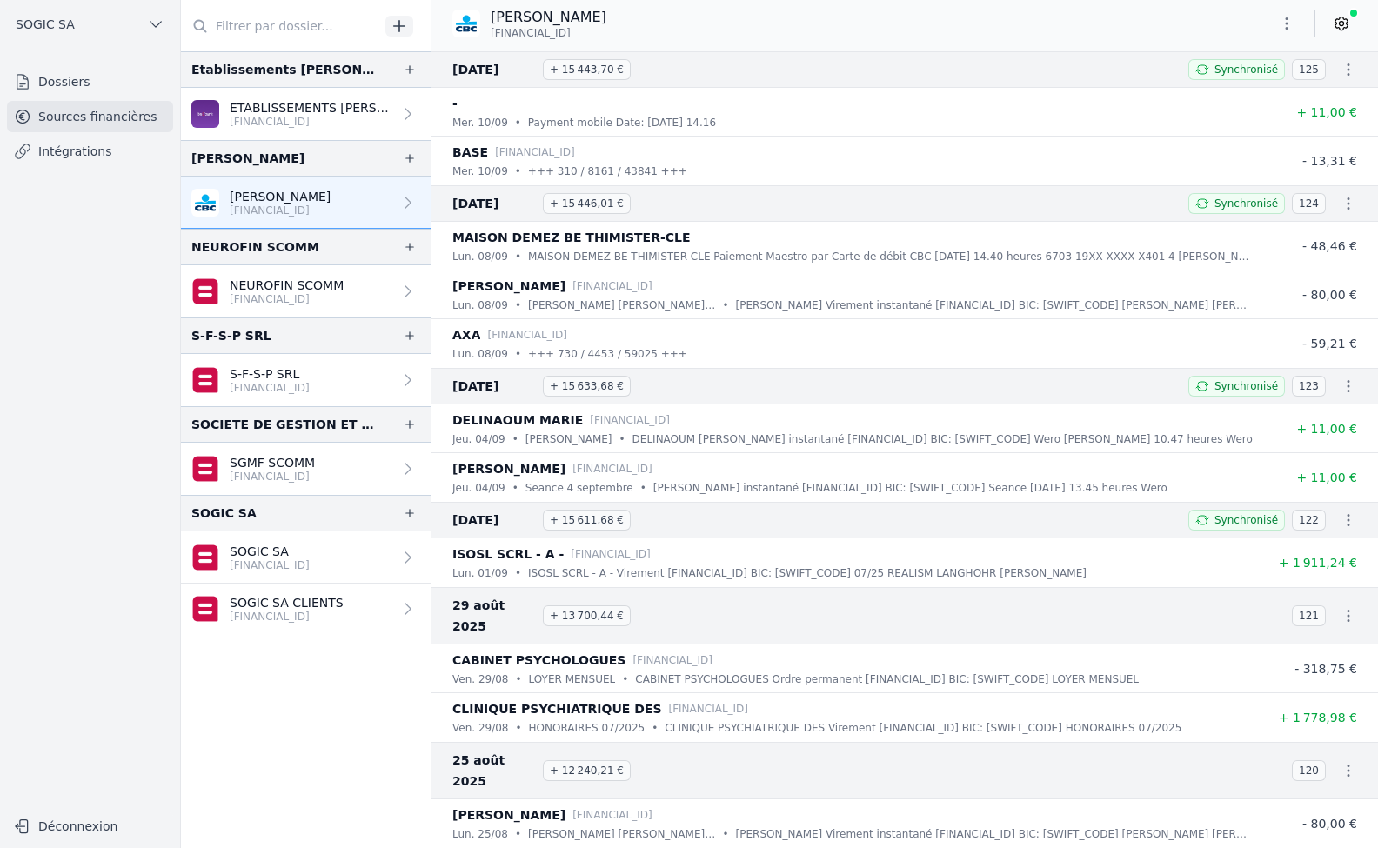
click at [1342, 23] on icon at bounding box center [1341, 23] width 17 height 17
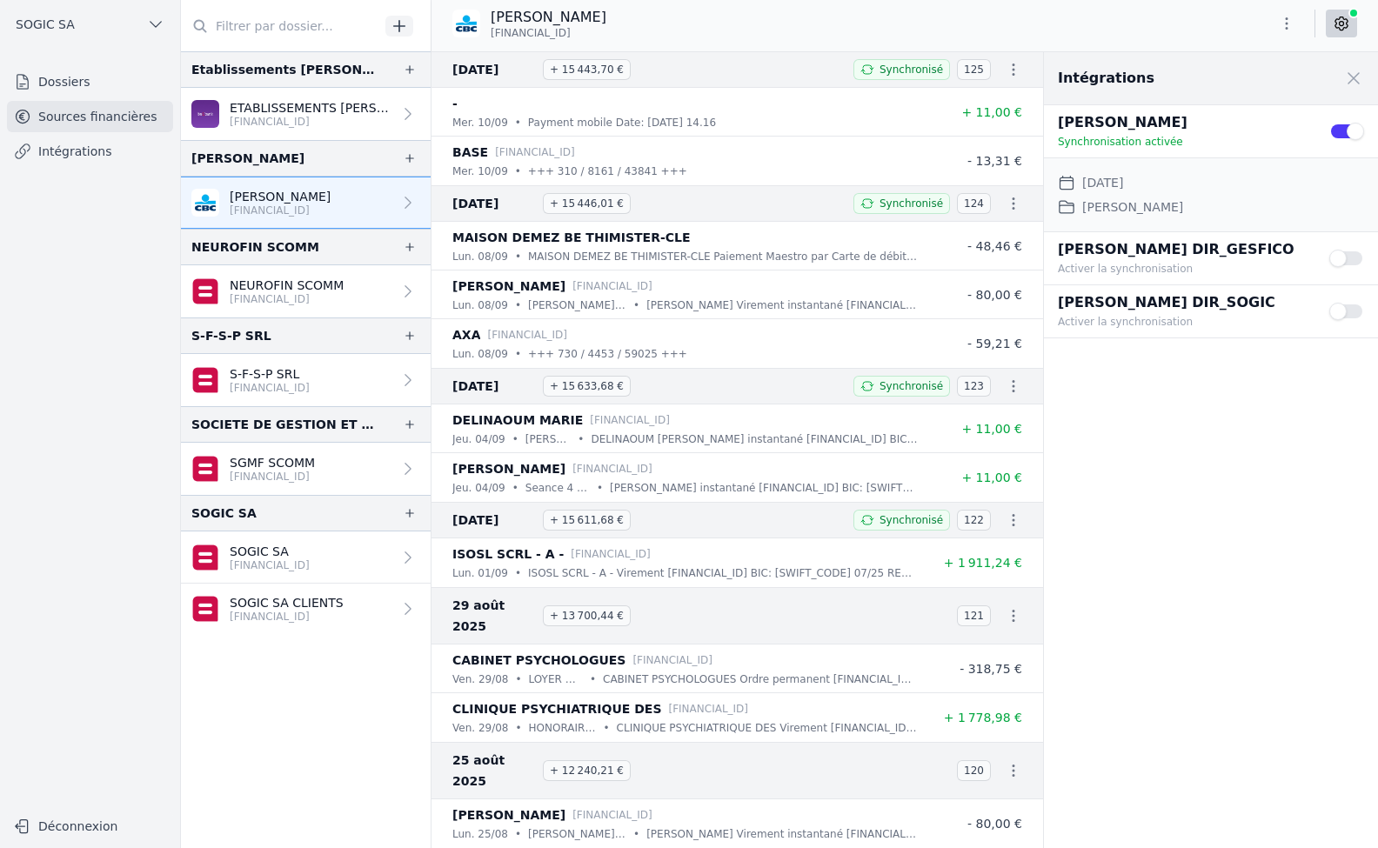
click at [288, 116] on p "[FINANCIAL_ID]" at bounding box center [311, 122] width 163 height 14
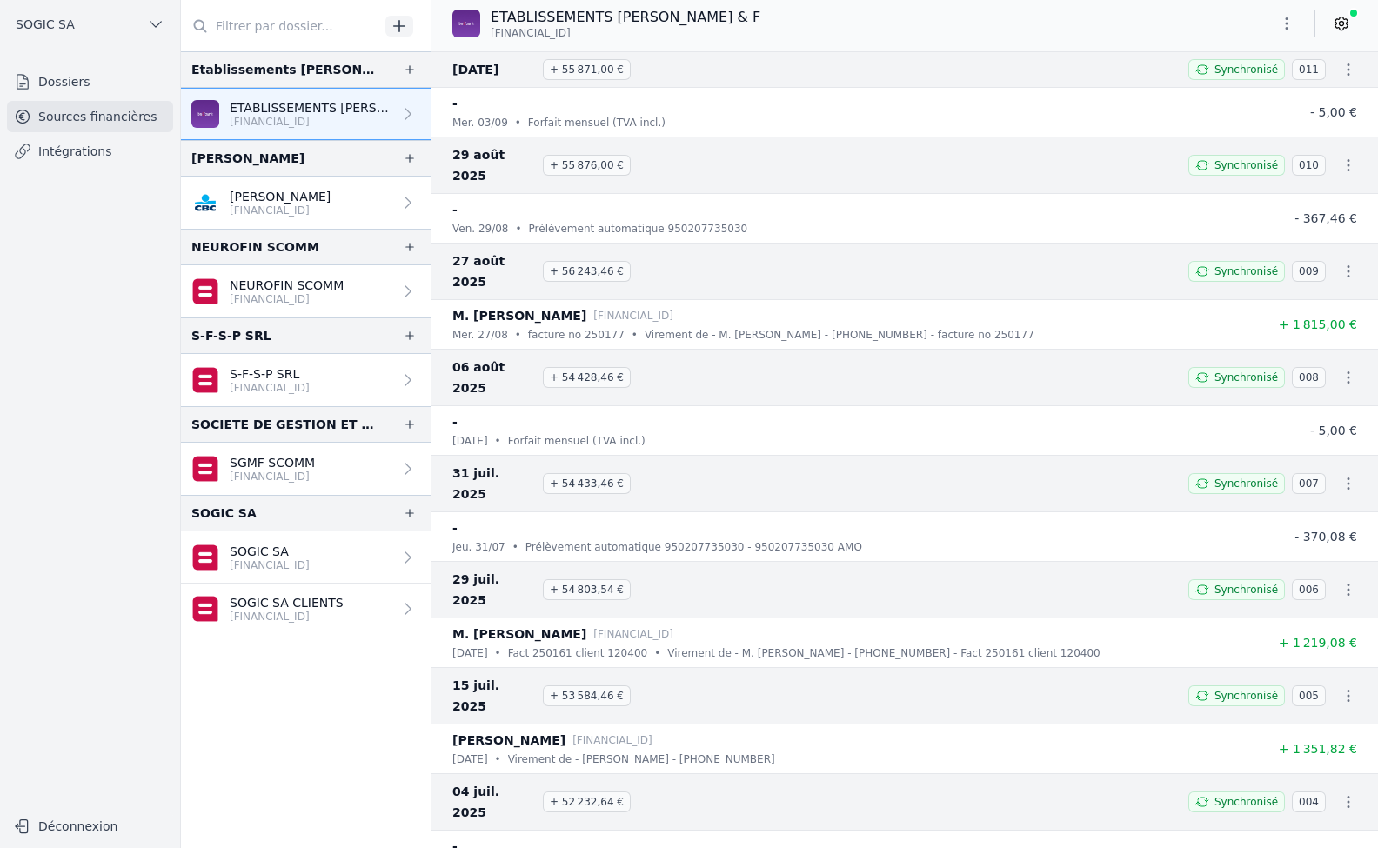
click at [1338, 21] on icon at bounding box center [1341, 23] width 17 height 17
